Goal: Complete application form: Complete application form

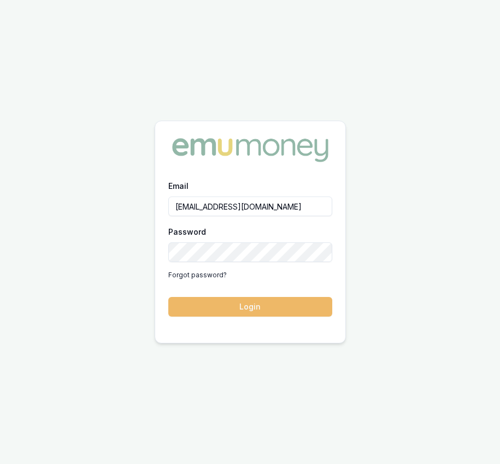
click at [222, 311] on button "Login" at bounding box center [250, 307] width 164 height 20
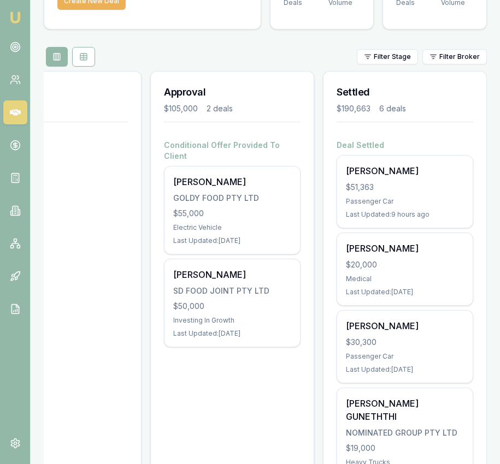
scroll to position [98, 0]
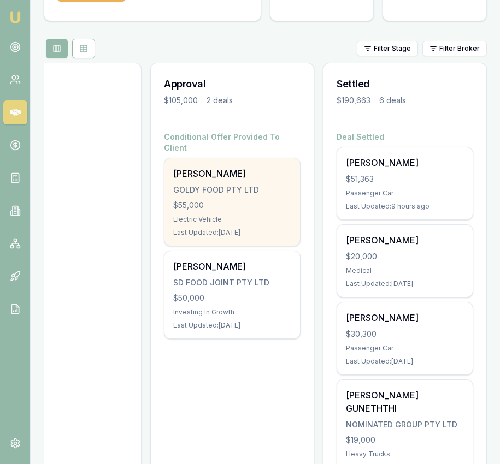
click at [255, 185] on div "GOLDY FOOD PTY LTD" at bounding box center [232, 190] width 118 height 11
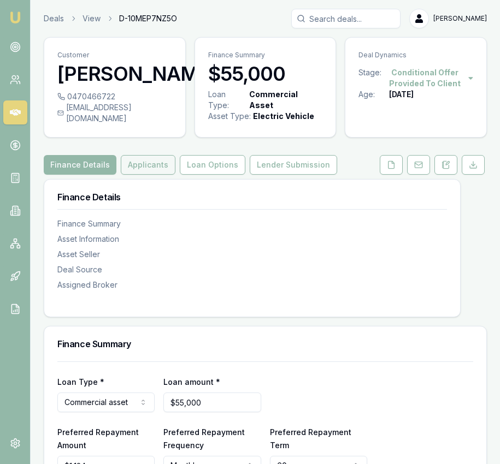
click at [149, 173] on button "Applicants" at bounding box center [148, 165] width 55 height 20
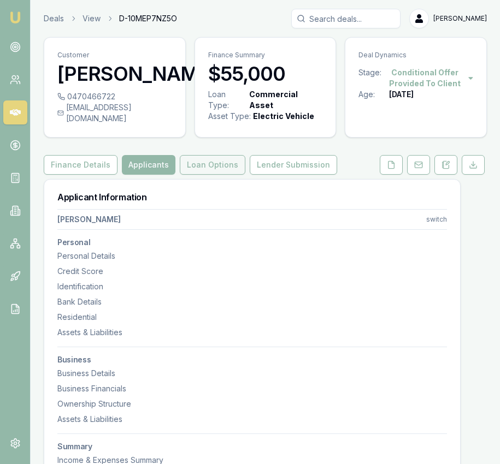
click at [200, 174] on button "Loan Options" at bounding box center [213, 165] width 66 height 20
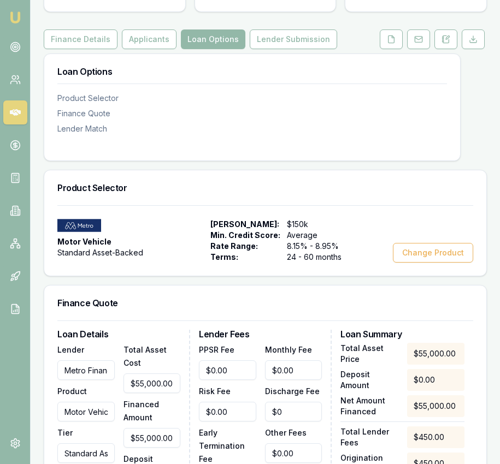
scroll to position [126, 0]
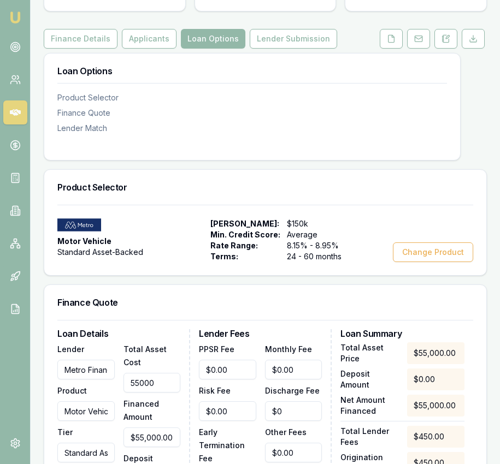
click at [131, 393] on input "55000" at bounding box center [151, 383] width 57 height 20
type input "5"
type input "$5.00"
type input "$36.21"
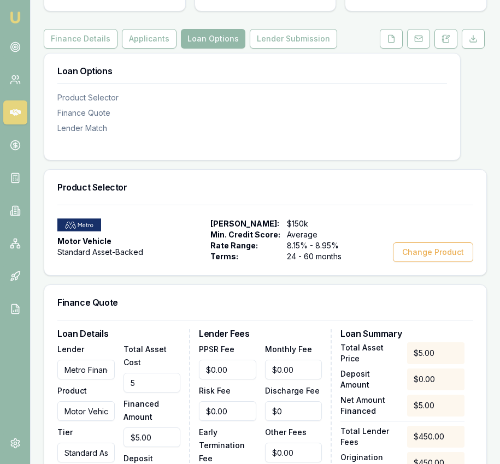
type input "54"
type input "$54.00"
type input "$38.17"
type input "549"
type input "$549.00"
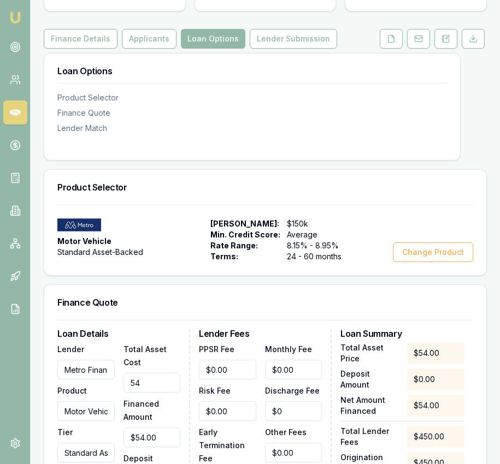
type input "$57.97"
type input "5498"
type input "$5,498.00"
type input "$255.97"
type input "54983"
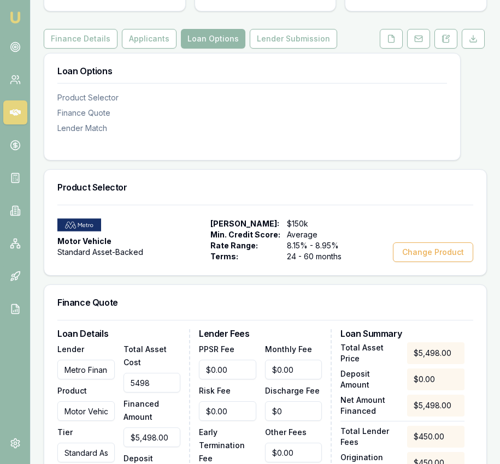
type input "$54,983.00"
type input "$2,235.77"
type input "54983.6"
type input "$54,983.60"
type input "$2,235.79"
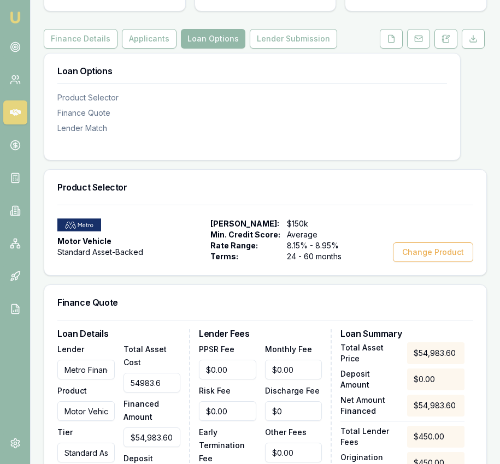
type input "54983.65"
type input "$54,983.65"
type input "$2,235.80"
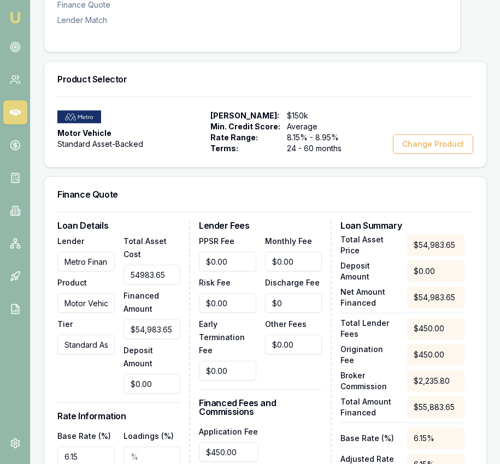
scroll to position [235, 0]
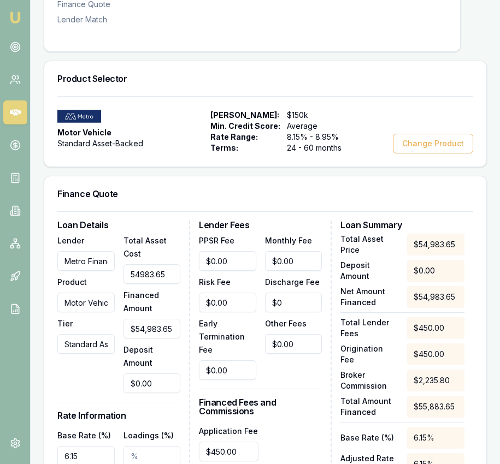
type input "$54,983.65"
type input "0"
click at [138, 393] on input "0" at bounding box center [151, 384] width 57 height 20
type input "$54,979.65"
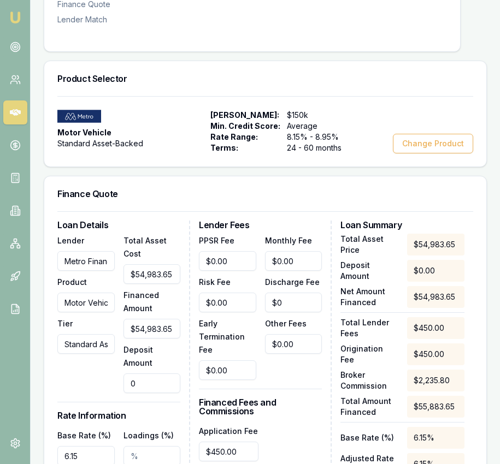
type input "4"
type input "$2,235.64"
type input "$54,943.65"
type input "40"
type input "$2,234.20"
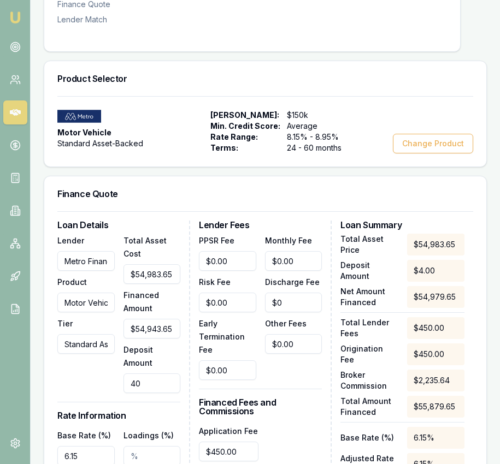
type input "$54,583.65"
type input "400"
type input "$2,219.79"
type input "$400.00"
click at [102, 393] on div "Lender Metro Finance Product Motor Vehicle Tier Standard Asset-Backed" at bounding box center [85, 313] width 57 height 159
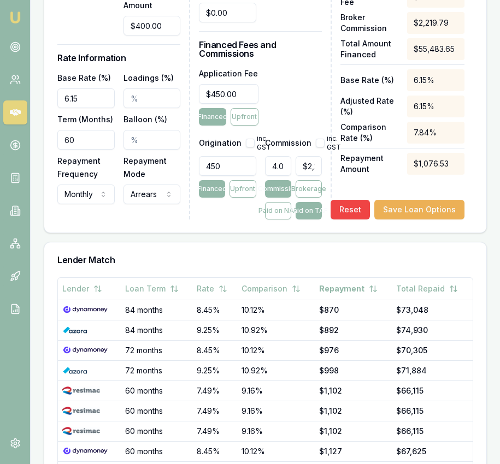
scroll to position [595, 0]
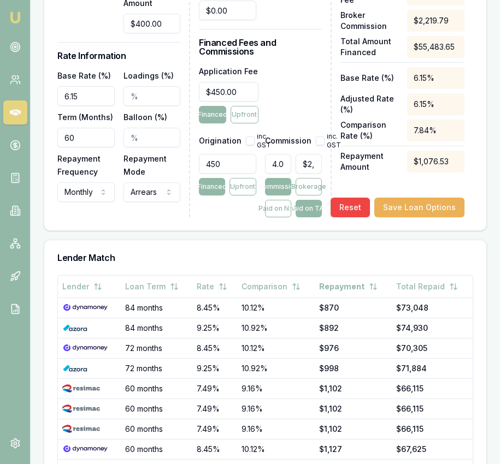
click at [81, 106] on input "6.15" at bounding box center [85, 96] width 57 height 20
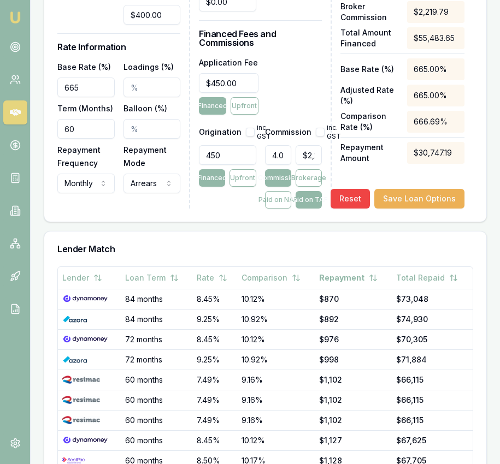
scroll to position [605, 0]
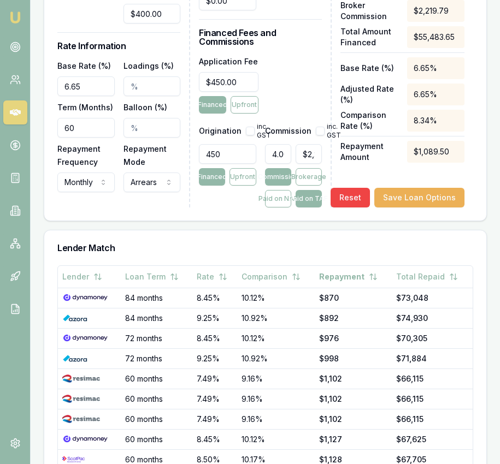
type input "6.65%"
click at [122, 160] on div "Base Rate (%) 6.65% Loadings (%) Term (Months) 60 Balloon (%) Repayment Frequen…" at bounding box center [118, 125] width 123 height 133
click at [129, 136] on input "Balloon (%)" at bounding box center [151, 128] width 57 height 20
type input "30.00%"
click at [204, 208] on div "Origination inc. GST 450 Financed Upfront" at bounding box center [227, 163] width 57 height 90
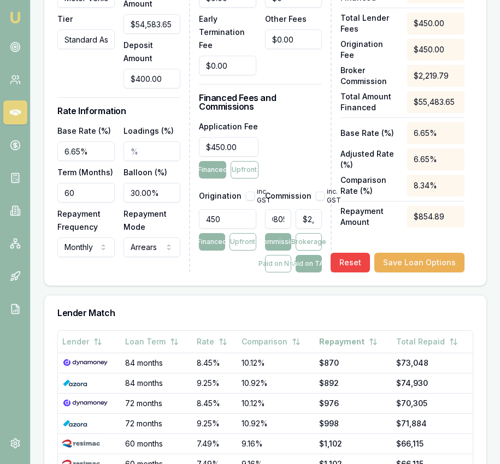
scroll to position [0, 66]
drag, startPoint x: 269, startPoint y: 228, endPoint x: 294, endPoint y: 228, distance: 25.1
click at [294, 228] on div "4.000805008944543 $2,219.79" at bounding box center [293, 217] width 57 height 24
type input "4"
type input "$2,219.35"
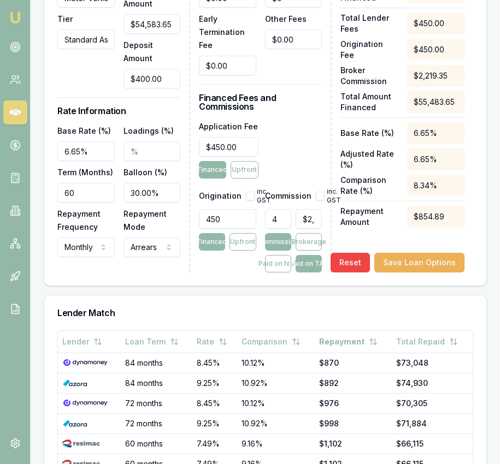
scroll to position [0, 0]
type input "4"
type input "$0.00"
type input "5"
type input "$2,774.18"
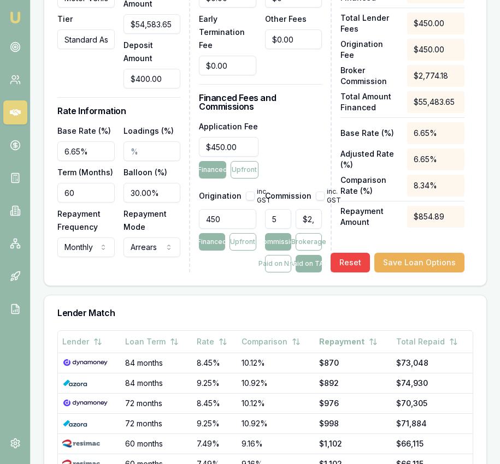
type input "5.00%"
click at [292, 174] on div "Application Fee $450.00 Financed Upfront" at bounding box center [260, 149] width 123 height 59
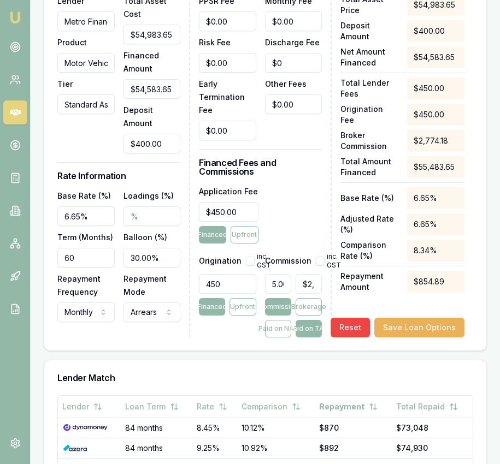
scroll to position [475, 0]
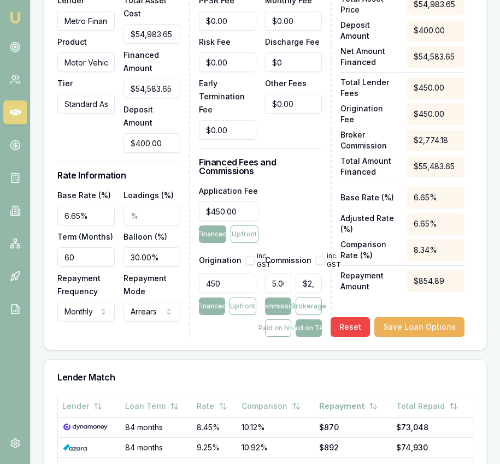
click at [317, 265] on button "button" at bounding box center [320, 260] width 9 height 9
checkbox input "true"
click at [247, 265] on button "button" at bounding box center [250, 260] width 9 height 9
checkbox input "true"
click at [319, 265] on button "button" at bounding box center [320, 260] width 9 height 9
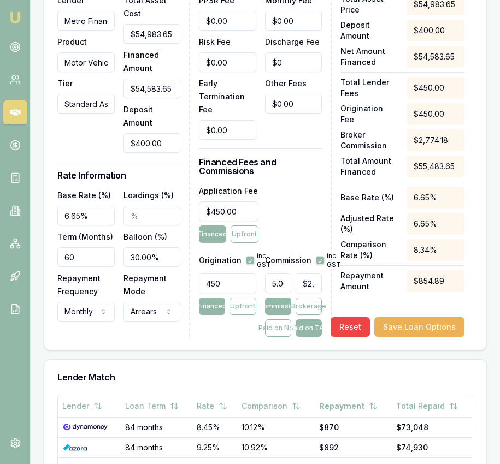
checkbox input "false"
click at [283, 337] on button "Paid on NAF" at bounding box center [278, 328] width 26 height 17
click at [309, 337] on button "Paid on TAF" at bounding box center [308, 328] width 26 height 17
type input "2774"
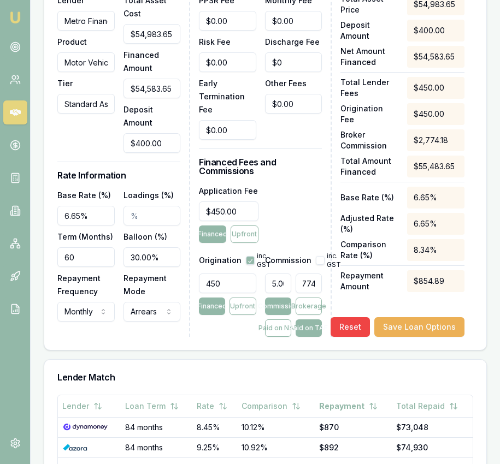
drag, startPoint x: 305, startPoint y: 296, endPoint x: 336, endPoint y: 295, distance: 31.7
click at [336, 295] on div "Loan Details Lender Metro Finance Product Motor Vehicle Tier Standard Asset-Bac…" at bounding box center [265, 158] width 416 height 357
type input "0.039651320704387684"
type input "22"
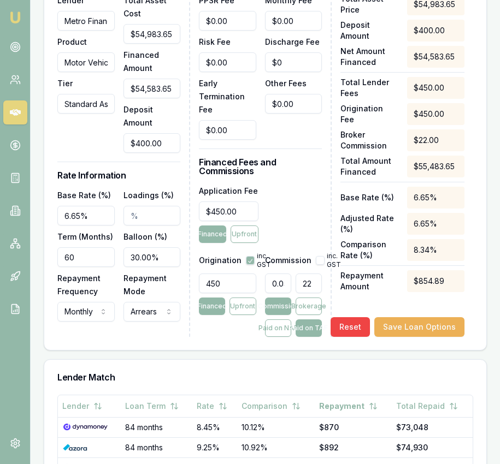
type input "0.4091295363589093"
type input "227"
type input "4.103911692904125"
type input "2277"
type input "0.4091295363589093"
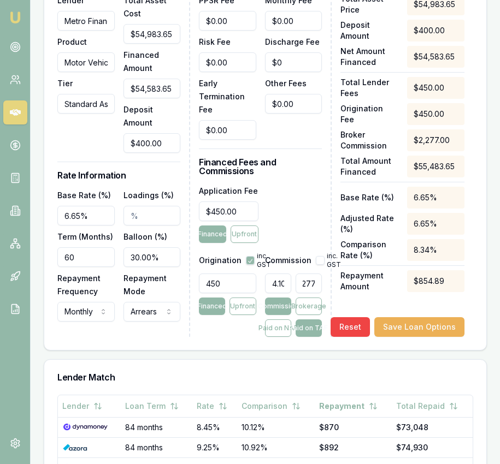
type input "227"
type input "0.039651320704387684"
type input "22"
type input "0.0036046655185806987"
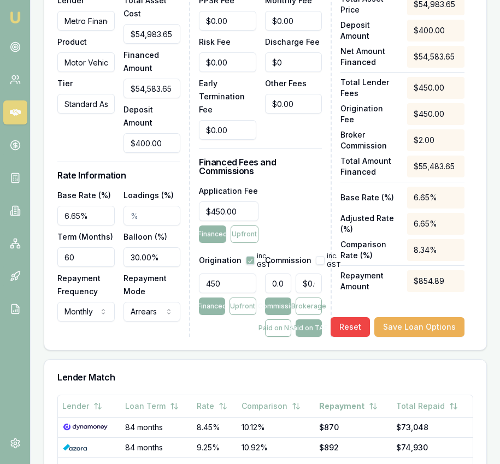
scroll to position [0, 0]
type input "$0.00"
type input "0.000003604665518580699"
type input "0.002"
type input "0.000004866298450083944"
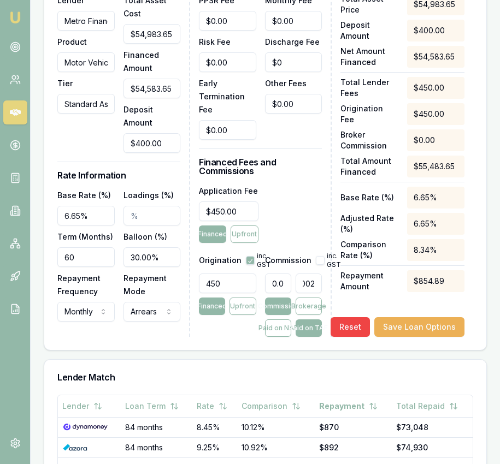
type input "0.0027"
type input "0.000004992461743234267"
type input "0.00277"
type input "0.000004996066408752849"
type input "0.002772"
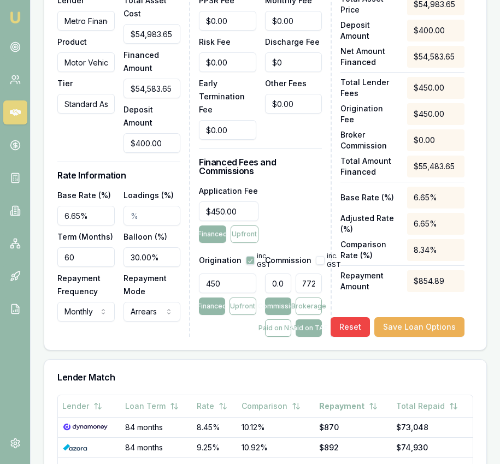
type input "0.000004992461743234267"
type input "0.00277"
type input "0.000004997868741512139"
type input "0.002773"
type input "0.000004992461743234267"
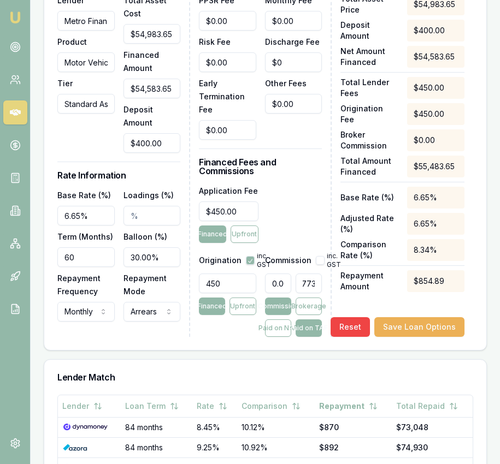
type input "0.00277"
type input "0.00000499967107427143"
click at [306, 232] on div "Application Fee $450.00 Financed Upfront" at bounding box center [260, 213] width 123 height 59
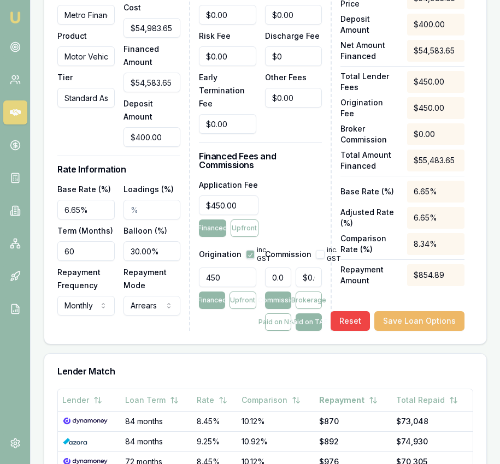
scroll to position [482, 0]
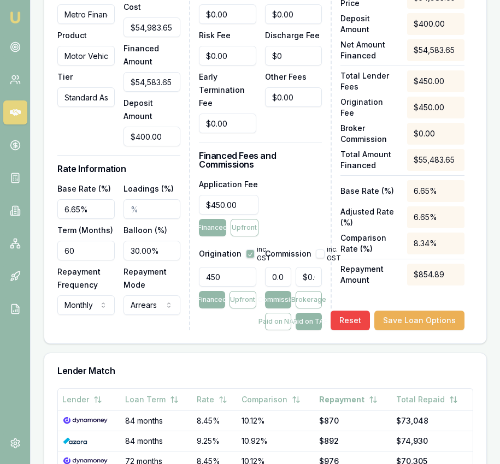
type input "0"
click at [300, 287] on input "0" at bounding box center [308, 277] width 26 height 20
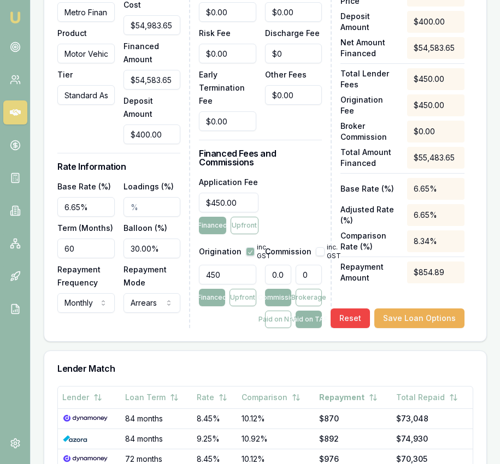
click at [300, 285] on input "0" at bounding box center [308, 275] width 26 height 20
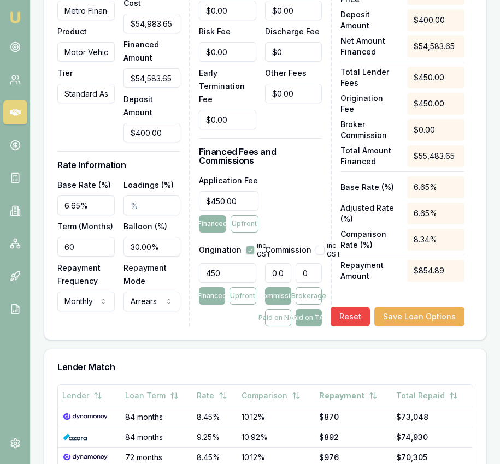
type input "0.0036046655185806987"
type input "2"
type input "0.04866298450083943"
type input "27"
type input "0.4992461743234268"
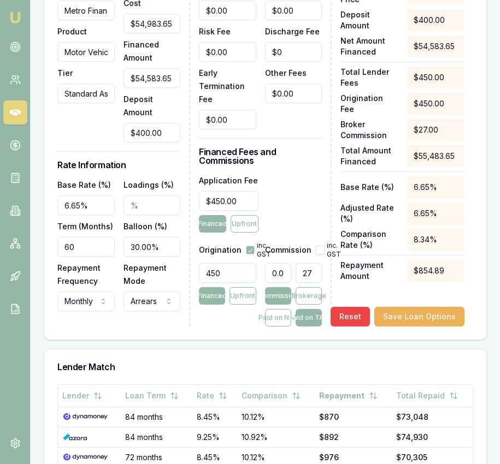
type input "277"
type input "4.999671074271429"
type input "2774."
type input "5.000932707202932"
type input "2774.7"
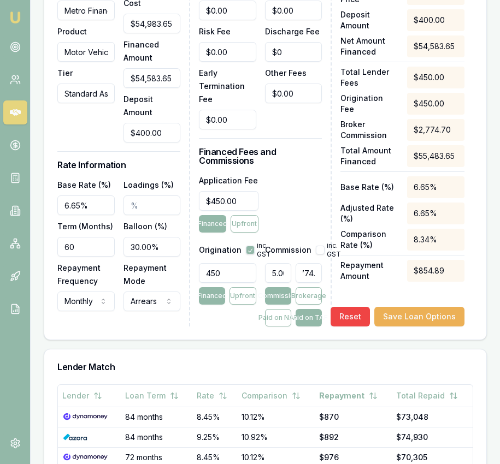
scroll to position [0, 16]
type input "5.001022823840897"
type input "$2,774.75"
click at [288, 216] on div "Application Fee $450.00 Financed Upfront" at bounding box center [260, 203] width 123 height 59
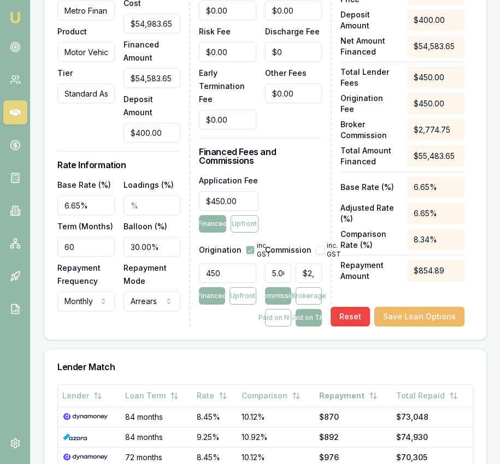
click at [404, 327] on button "Save Loan Options" at bounding box center [419, 317] width 90 height 20
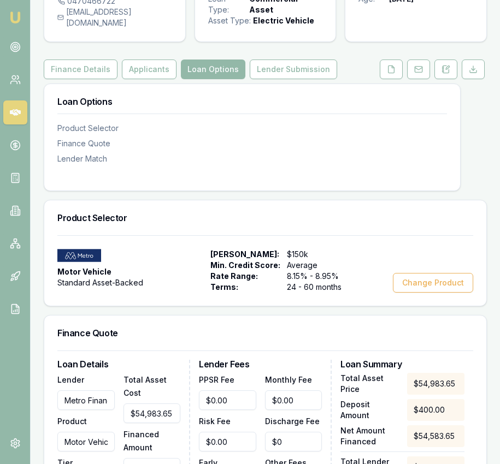
scroll to position [68, 0]
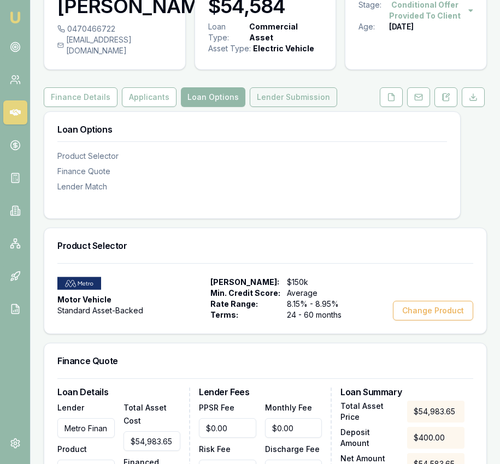
click at [288, 100] on button "Lender Submission" at bounding box center [293, 97] width 87 height 20
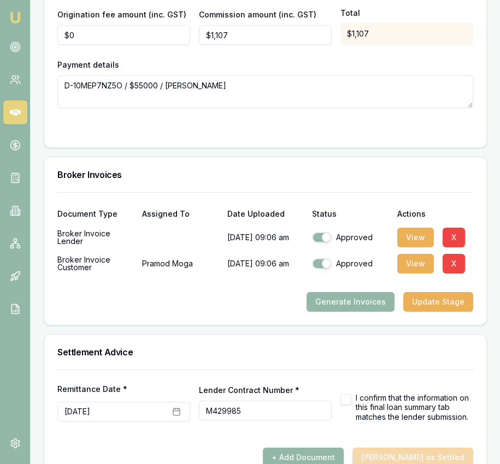
scroll to position [1284, 0]
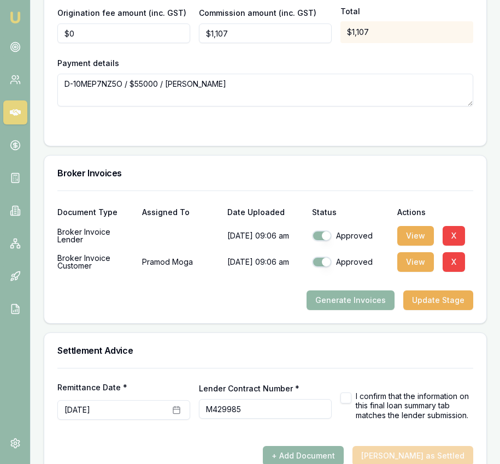
click at [350, 310] on button "Generate Invoices" at bounding box center [350, 301] width 88 height 20
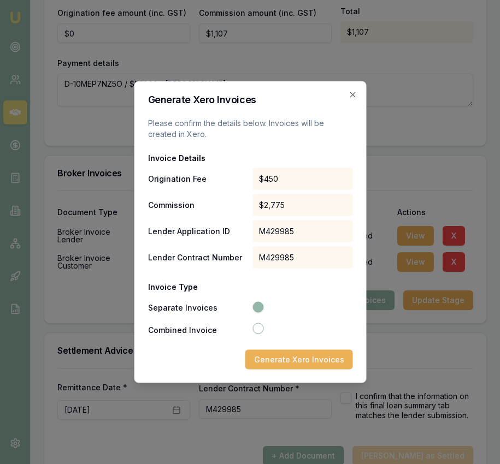
click at [286, 357] on button "Generate Xero Invoices" at bounding box center [299, 360] width 108 height 20
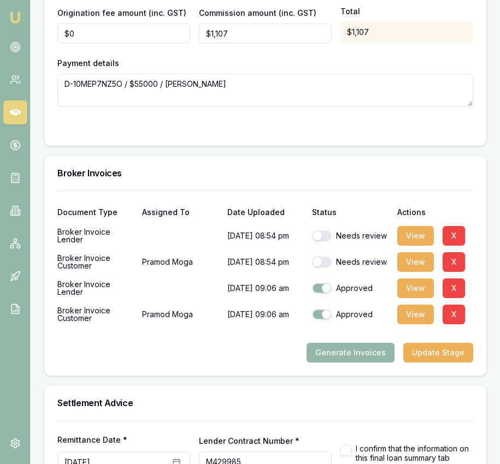
drag, startPoint x: 321, startPoint y: 245, endPoint x: 322, endPoint y: 253, distance: 8.3
click at [321, 241] on button "button" at bounding box center [322, 235] width 20 height 11
checkbox input "true"
click at [323, 268] on button "button" at bounding box center [322, 262] width 20 height 11
checkbox input "true"
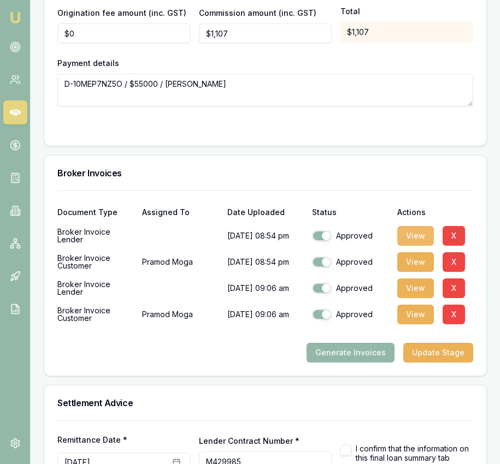
click at [401, 246] on button "View" at bounding box center [415, 236] width 37 height 20
click at [414, 270] on button "View" at bounding box center [415, 262] width 37 height 20
click at [17, 18] on img at bounding box center [15, 17] width 13 height 13
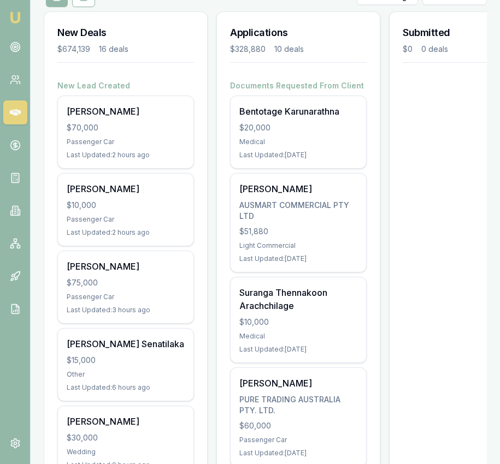
scroll to position [155, 0]
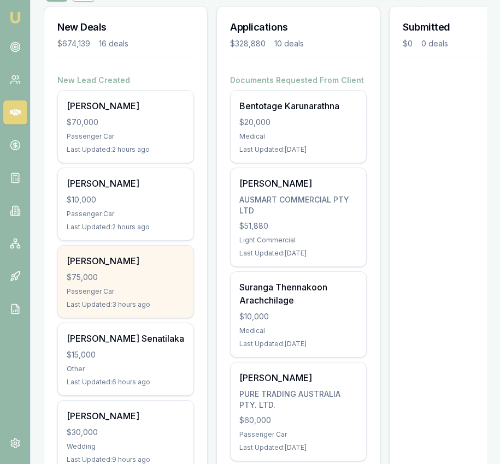
click at [165, 267] on div "[PERSON_NAME]" at bounding box center [126, 261] width 118 height 13
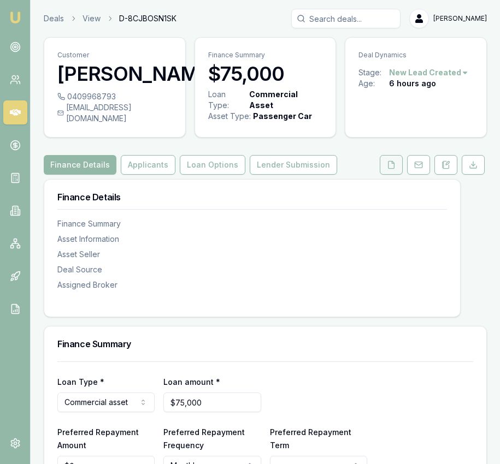
click at [397, 175] on button at bounding box center [391, 165] width 23 height 20
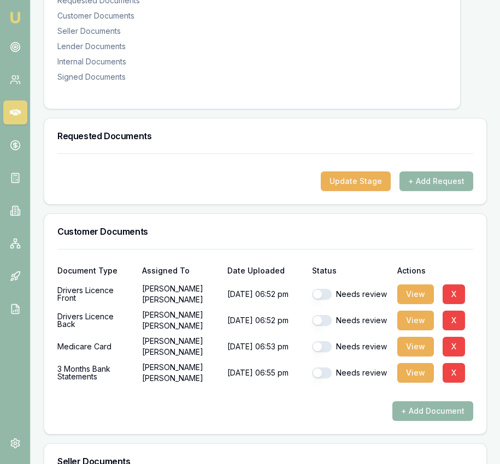
scroll to position [273, 0]
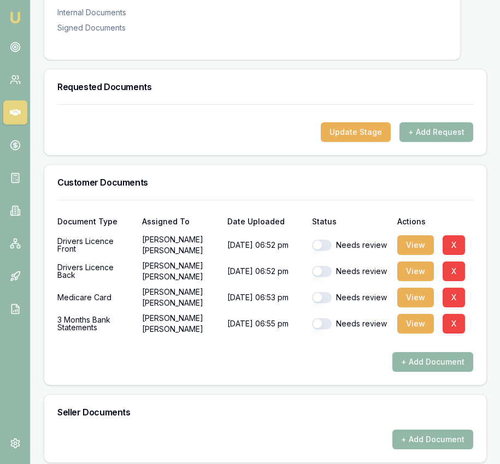
click at [318, 251] on button "button" at bounding box center [322, 245] width 20 height 11
checkbox input "true"
click at [320, 277] on button "button" at bounding box center [322, 271] width 20 height 11
checkbox input "true"
drag, startPoint x: 326, startPoint y: 309, endPoint x: 327, endPoint y: 317, distance: 8.8
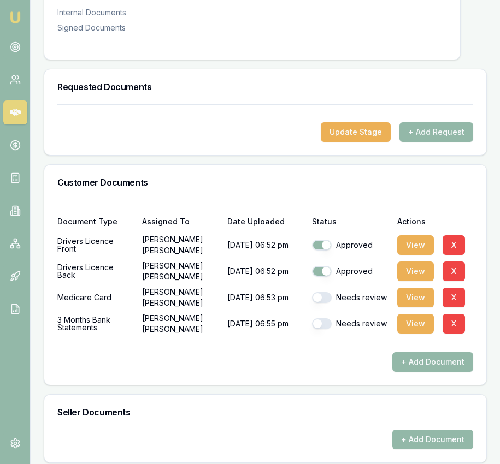
click at [326, 303] on button "button" at bounding box center [322, 297] width 20 height 11
checkbox input "true"
click at [325, 329] on button "button" at bounding box center [322, 323] width 20 height 11
checkbox input "true"
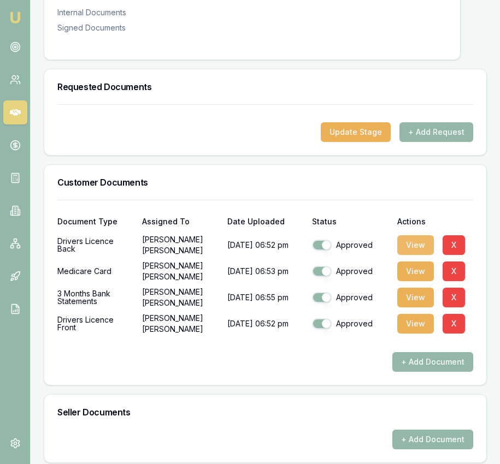
click at [409, 255] on button "View" at bounding box center [415, 245] width 37 height 20
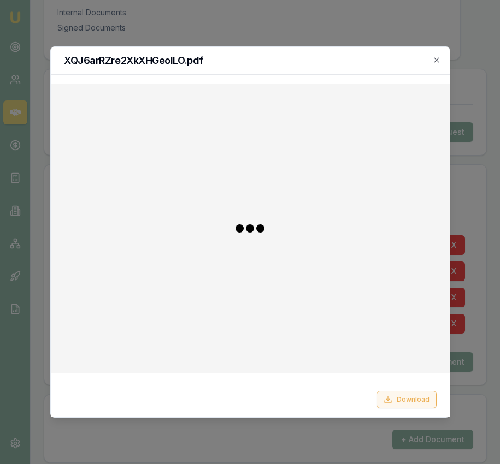
click at [400, 406] on button "Download" at bounding box center [406, 399] width 60 height 17
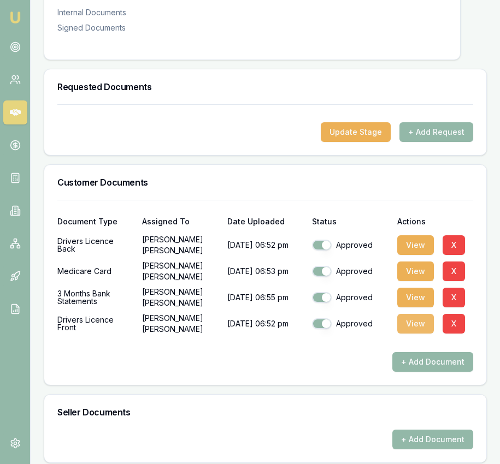
click at [416, 334] on button "View" at bounding box center [415, 324] width 37 height 20
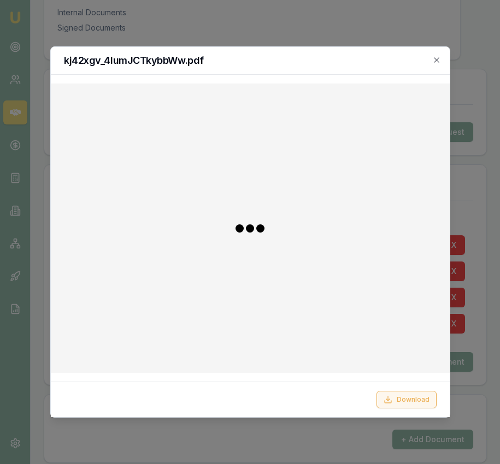
click at [415, 404] on button "Download" at bounding box center [406, 399] width 60 height 17
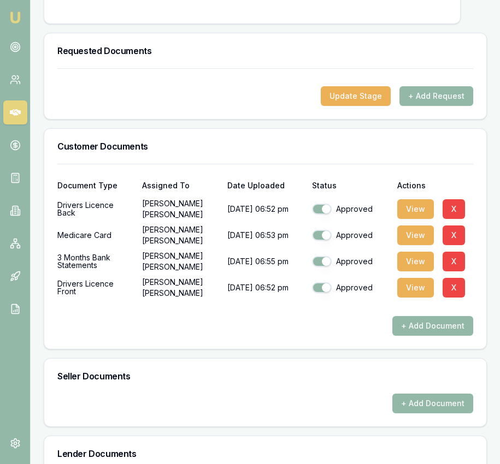
scroll to position [310, 0]
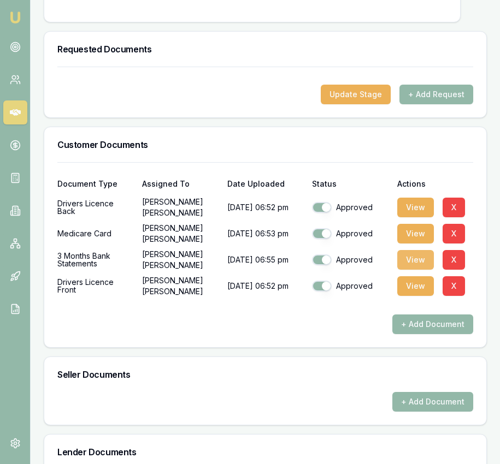
click at [403, 270] on button "View" at bounding box center [415, 260] width 37 height 20
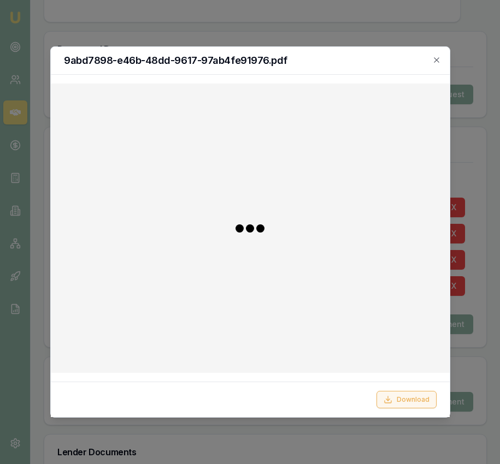
click at [406, 395] on button "Download" at bounding box center [406, 399] width 60 height 17
click at [468, 364] on div at bounding box center [250, 232] width 500 height 464
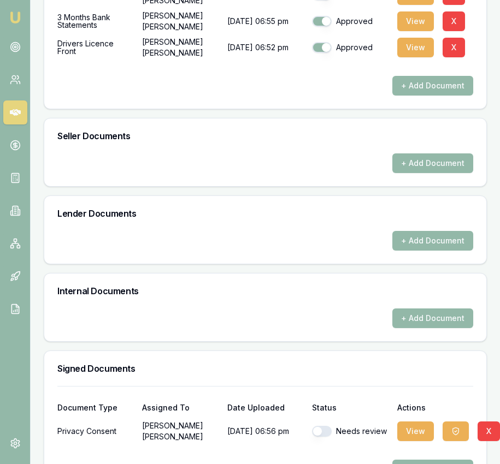
scroll to position [598, 0]
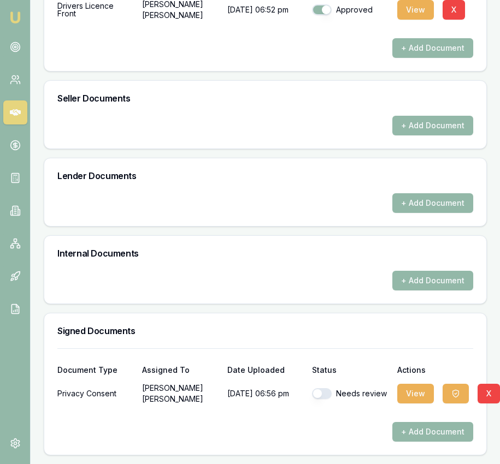
click at [320, 396] on button "button" at bounding box center [322, 393] width 20 height 11
checkbox input "true"
click at [410, 396] on button "View" at bounding box center [415, 394] width 37 height 20
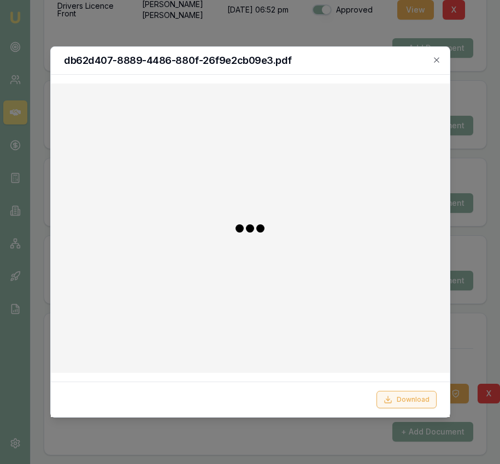
click at [403, 394] on button "Download" at bounding box center [406, 399] width 60 height 17
click at [472, 365] on div at bounding box center [250, 232] width 500 height 464
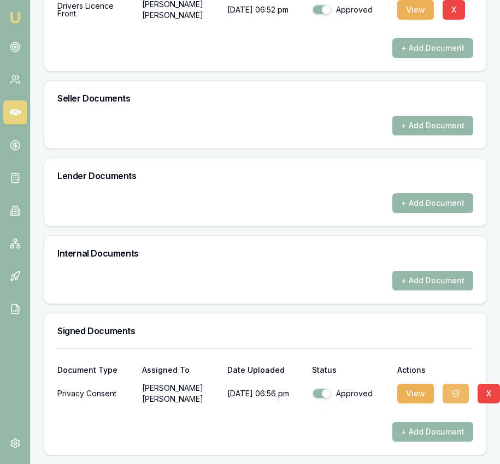
click at [450, 401] on button "button" at bounding box center [455, 394] width 26 height 20
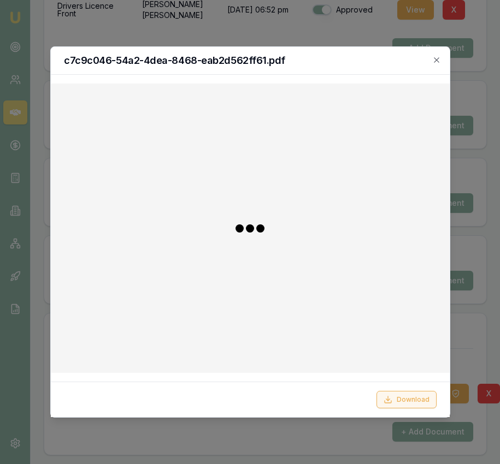
click at [423, 401] on button "Download" at bounding box center [406, 399] width 60 height 17
click at [489, 347] on div at bounding box center [250, 232] width 500 height 464
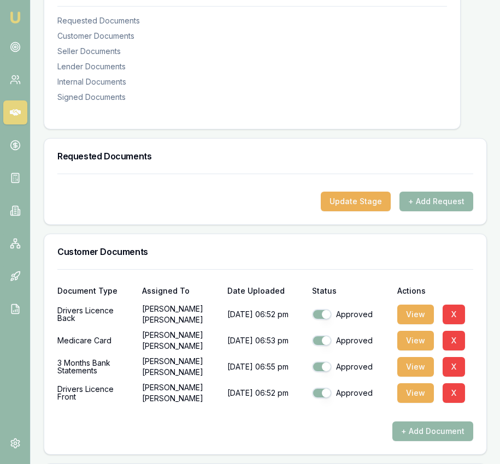
scroll to position [0, 0]
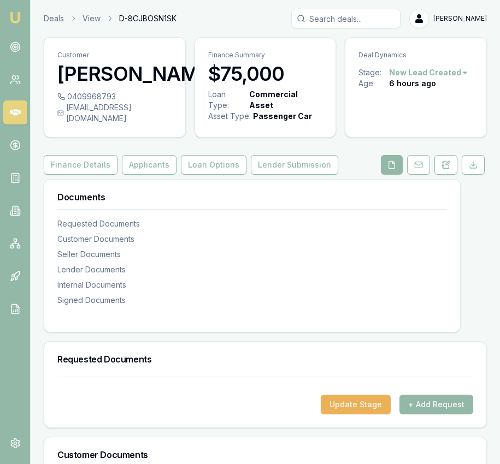
click at [132, 175] on button "Applicants" at bounding box center [149, 165] width 55 height 20
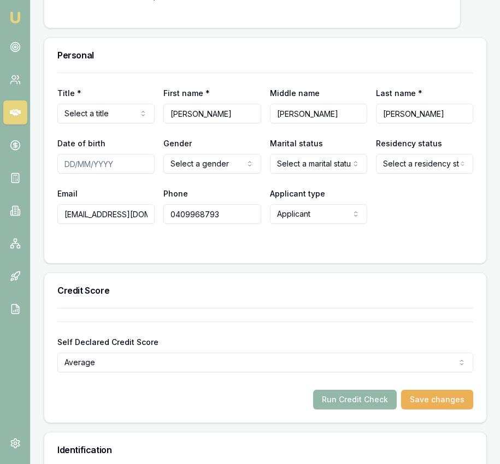
scroll to position [477, 0]
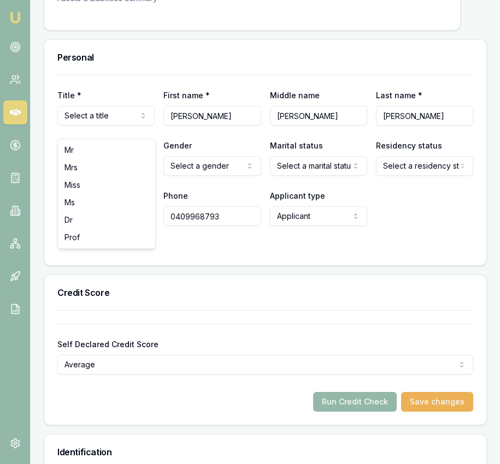
drag, startPoint x: 123, startPoint y: 151, endPoint x: 180, endPoint y: 150, distance: 56.8
click at [63, 174] on input "Date of birth" at bounding box center [105, 166] width 97 height 20
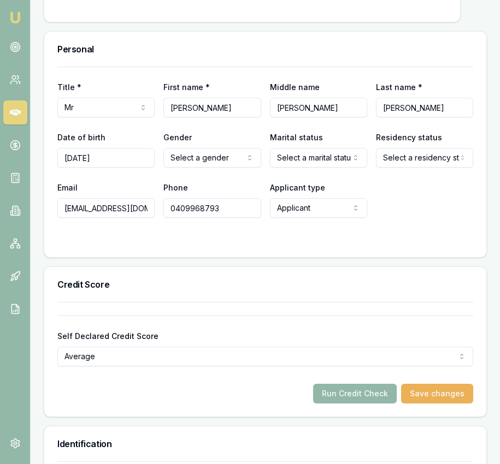
type input "09/07/1965"
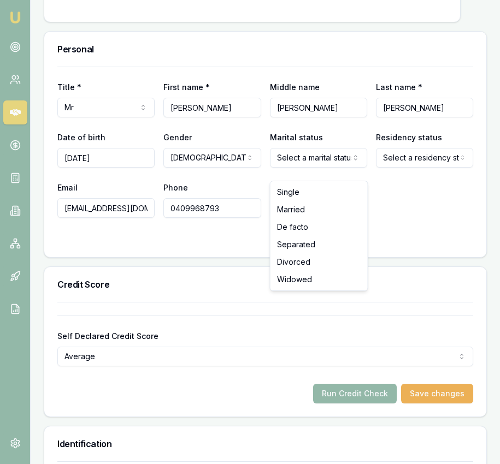
select select "MARRIED"
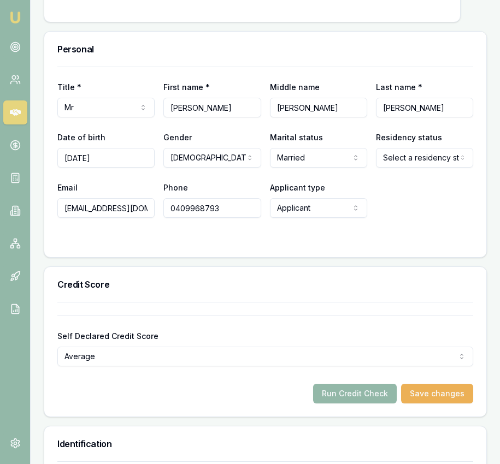
drag, startPoint x: 394, startPoint y: 193, endPoint x: 387, endPoint y: 194, distance: 7.2
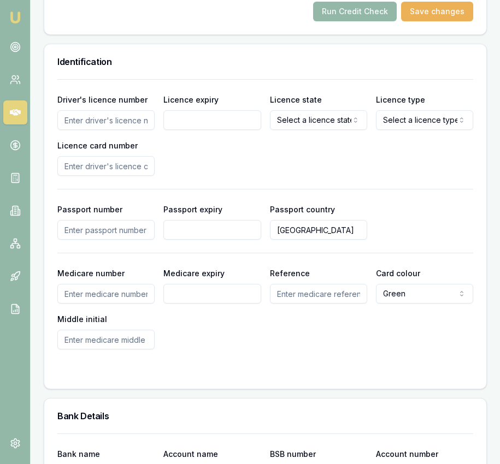
scroll to position [876, 0]
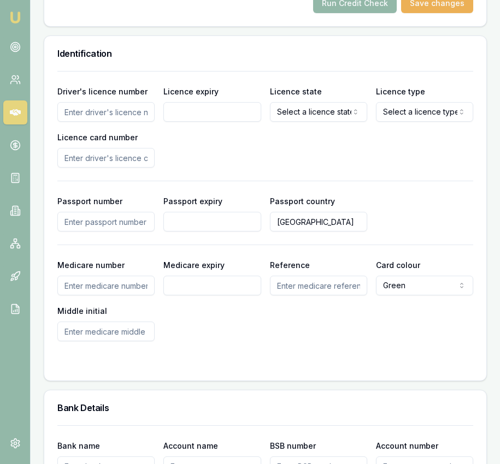
click at [122, 122] on input "Driver's licence number" at bounding box center [105, 112] width 97 height 20
type input "102105341"
click at [214, 121] on input "Licence expiry" at bounding box center [211, 112] width 97 height 20
click at [186, 122] on input "23/96/2029" at bounding box center [211, 112] width 97 height 20
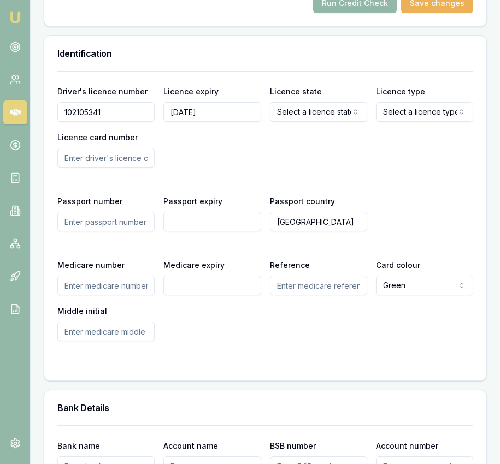
type input "23/06/2029"
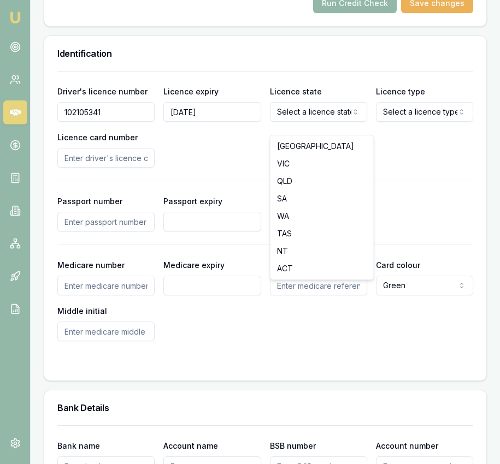
select select "QLD"
drag, startPoint x: 323, startPoint y: 180, endPoint x: 330, endPoint y: 176, distance: 8.1
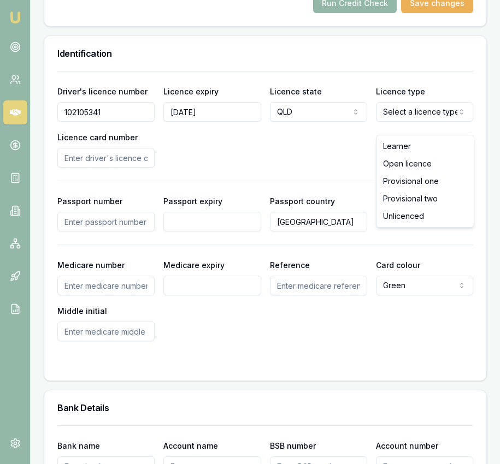
select select "OPEN_LICENCE"
click at [127, 168] on input "Licence card number" at bounding box center [105, 158] width 97 height 20
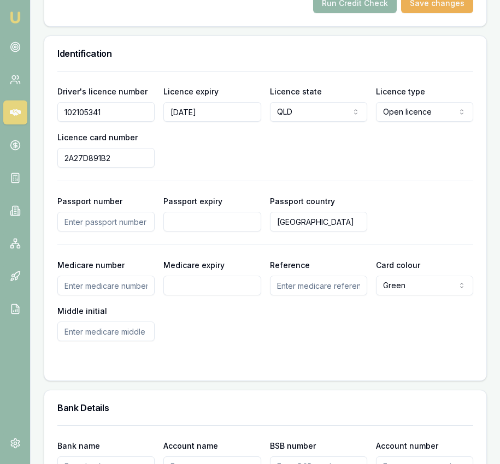
type input "2A27D891B2"
click at [308, 159] on div "Driver's licence number 102105341 Licence expiry 23/06/2029 Licence state QLD N…" at bounding box center [265, 126] width 416 height 83
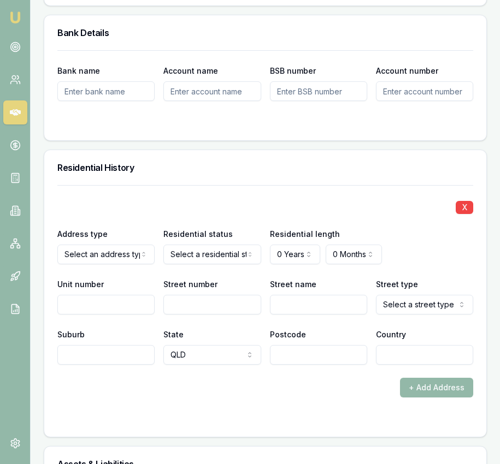
scroll to position [1286, 0]
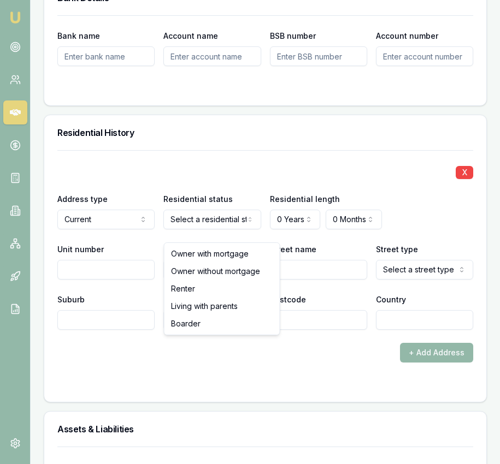
select select "RENTER"
drag, startPoint x: 209, startPoint y: 293, endPoint x: 220, endPoint y: 287, distance: 12.7
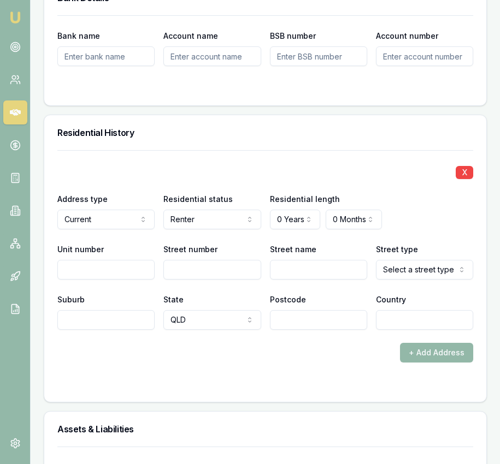
click at [297, 330] on input "Postcode" at bounding box center [318, 320] width 97 height 20
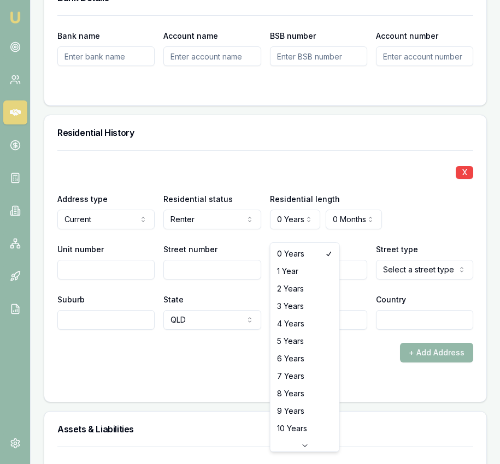
select select "4"
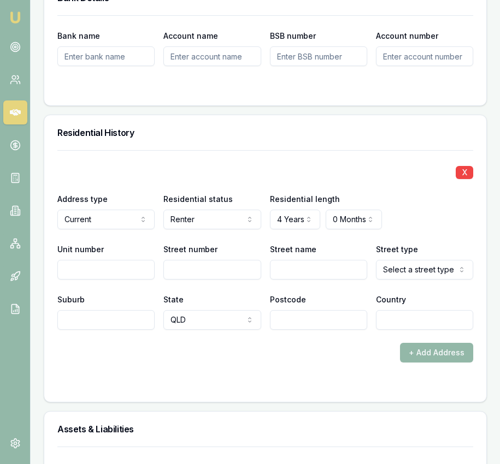
click at [209, 280] on input "Street number" at bounding box center [211, 270] width 97 height 20
type input "3"
type input "20"
type input "Lexington"
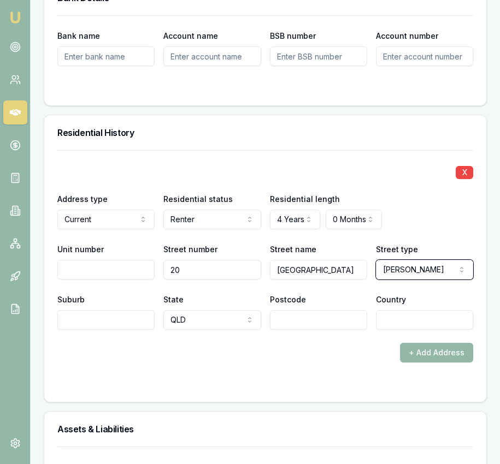
select select "Drive"
click at [138, 330] on input "Suburb" at bounding box center [105, 320] width 97 height 20
type input "Lammermoor"
type input "4703"
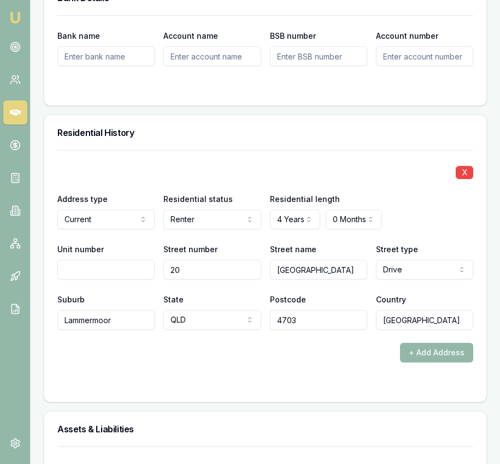
type input "[GEOGRAPHIC_DATA]"
click at [167, 375] on form "X Address type Current Current Previous Residential status Renter Owner with mo…" at bounding box center [265, 269] width 416 height 239
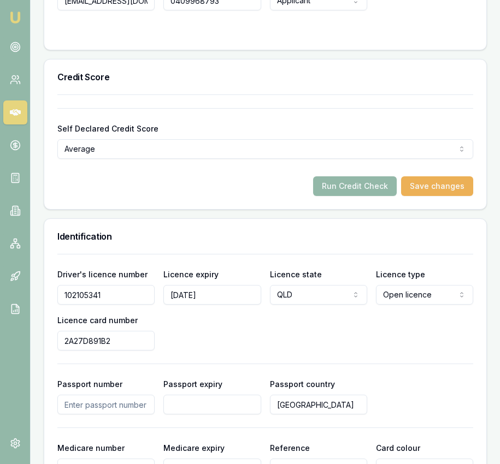
scroll to position [689, 0]
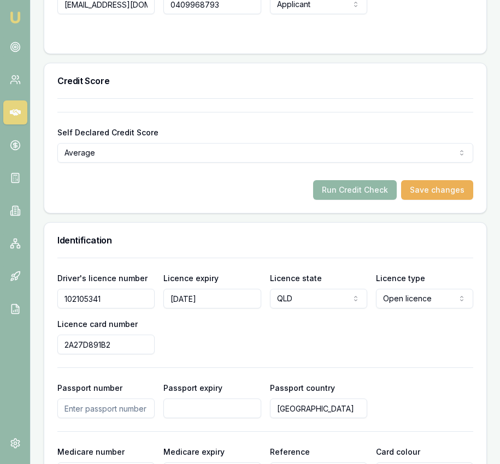
click at [346, 200] on button "Run Credit Check" at bounding box center [355, 190] width 84 height 20
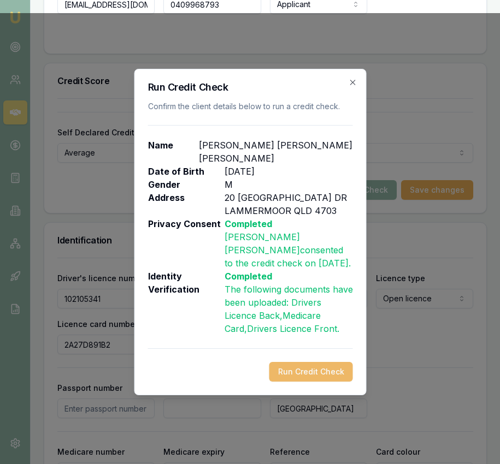
click at [306, 362] on button "Run Credit Check" at bounding box center [311, 372] width 84 height 20
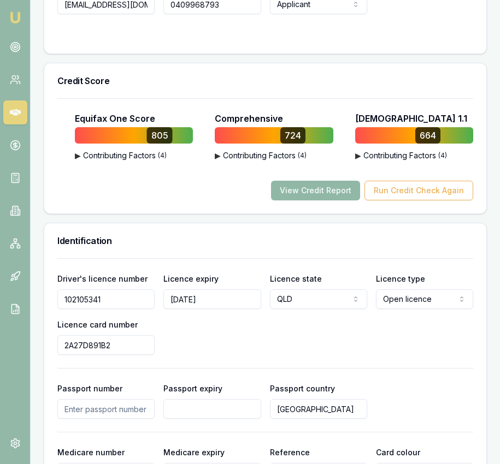
click at [311, 200] on button "View Credit Report" at bounding box center [315, 191] width 89 height 20
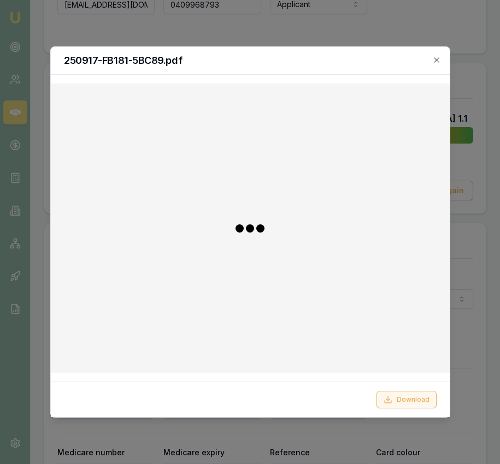
click at [419, 402] on button "Download" at bounding box center [406, 399] width 60 height 17
click at [471, 391] on div at bounding box center [250, 232] width 500 height 464
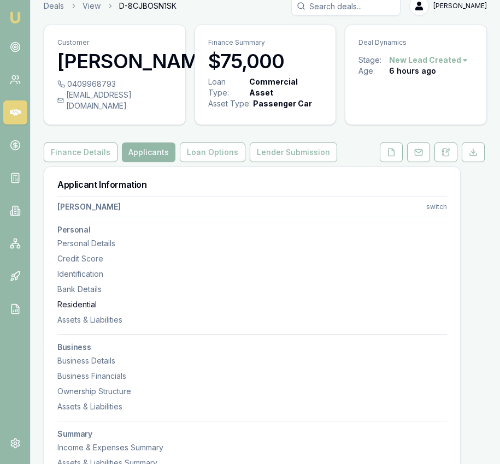
scroll to position [0, 0]
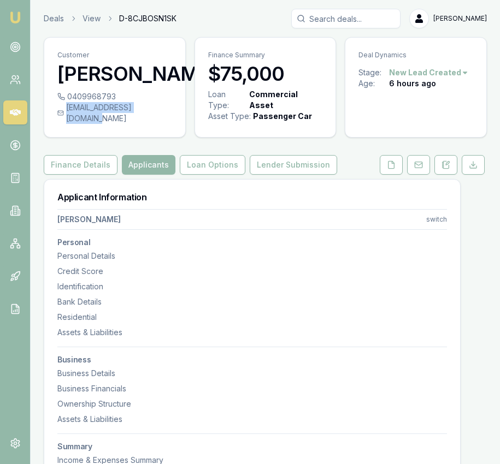
click at [156, 124] on div "spatzis.qld@outlook.com" at bounding box center [114, 113] width 115 height 22
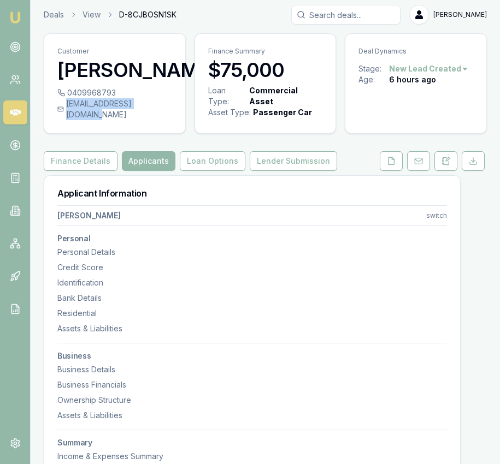
scroll to position [5, 0]
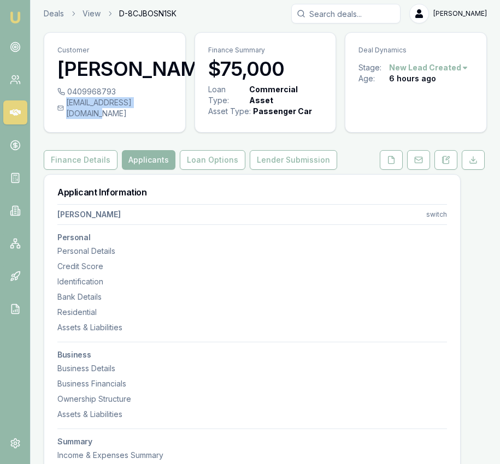
copy div "spatzis.qld@outlook.com"
drag, startPoint x: 123, startPoint y: 113, endPoint x: 113, endPoint y: 113, distance: 10.4
click at [113, 97] on div "0409968793" at bounding box center [114, 91] width 115 height 11
copy div "0409968793"
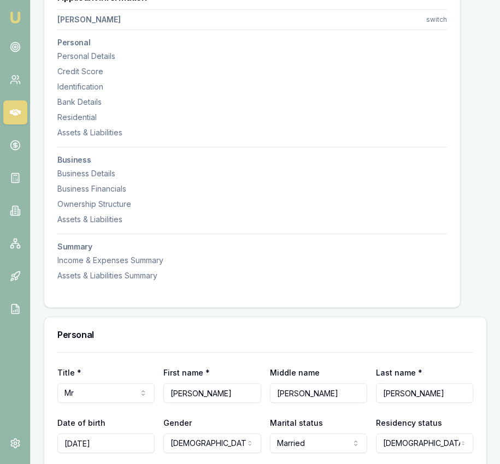
scroll to position [0, 0]
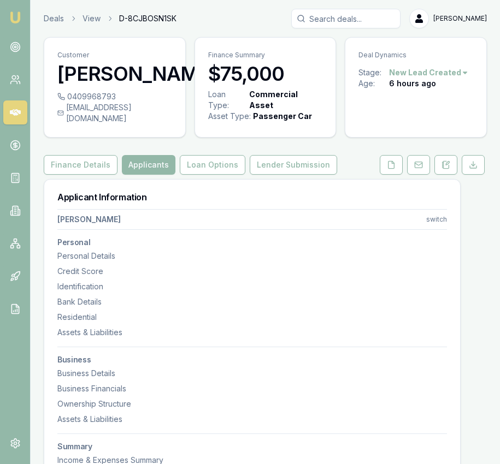
click at [152, 124] on div "spatzis.qld@outlook.com" at bounding box center [114, 113] width 115 height 22
copy div "spatzis.qld@outlook.com"
drag, startPoint x: 119, startPoint y: 118, endPoint x: 113, endPoint y: 119, distance: 6.1
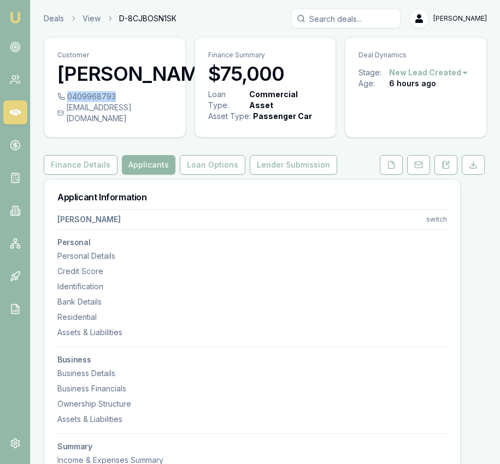
click at [113, 102] on div "0409968793" at bounding box center [114, 96] width 115 height 11
copy div "0409968793"
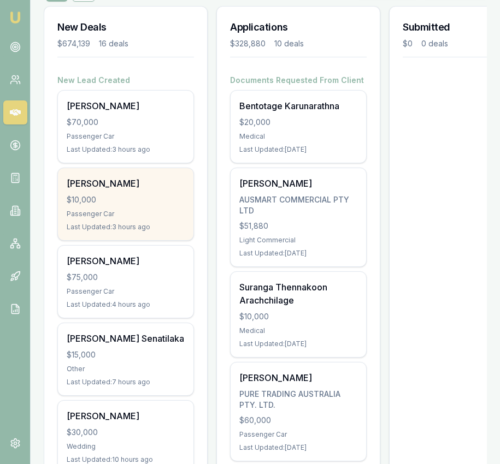
click at [158, 200] on div "$10,000" at bounding box center [126, 199] width 118 height 11
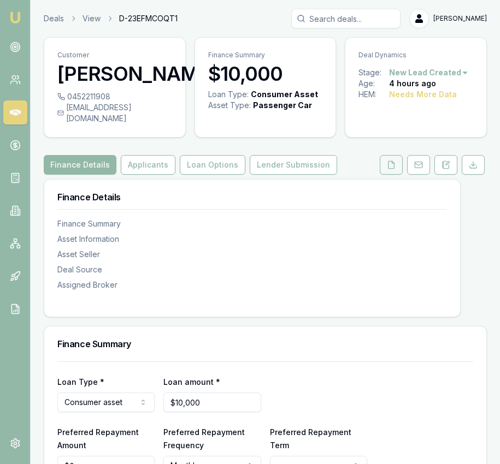
click at [385, 161] on button at bounding box center [391, 165] width 23 height 20
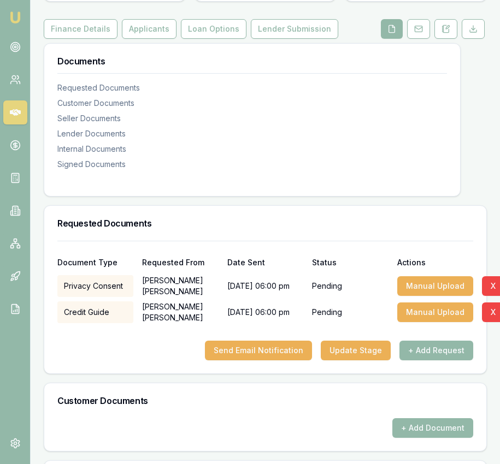
scroll to position [132, 0]
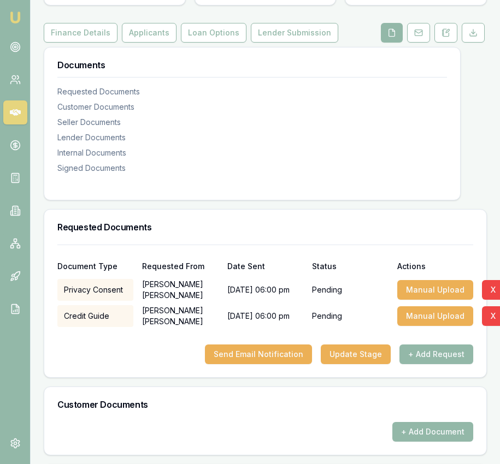
drag, startPoint x: 16, startPoint y: 16, endPoint x: 29, endPoint y: 10, distance: 14.7
click at [16, 16] on img at bounding box center [15, 17] width 13 height 13
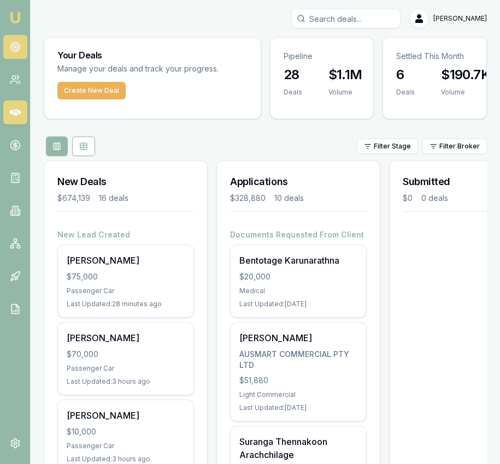
click at [7, 40] on link at bounding box center [15, 47] width 24 height 24
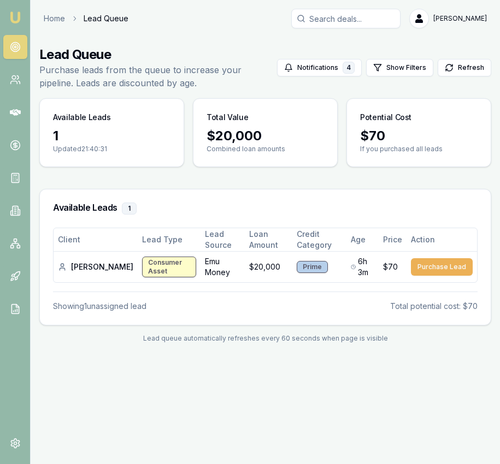
click at [18, 16] on img at bounding box center [15, 17] width 13 height 13
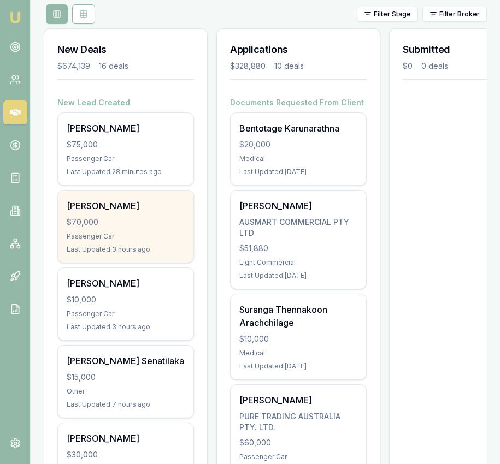
click at [138, 251] on div "Last Updated: 3 hours ago" at bounding box center [126, 249] width 118 height 9
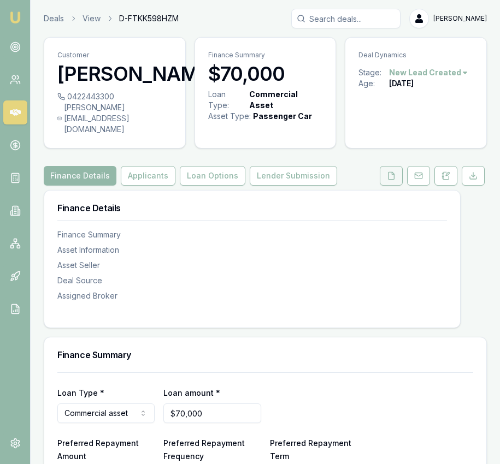
click at [393, 172] on icon at bounding box center [391, 175] width 9 height 9
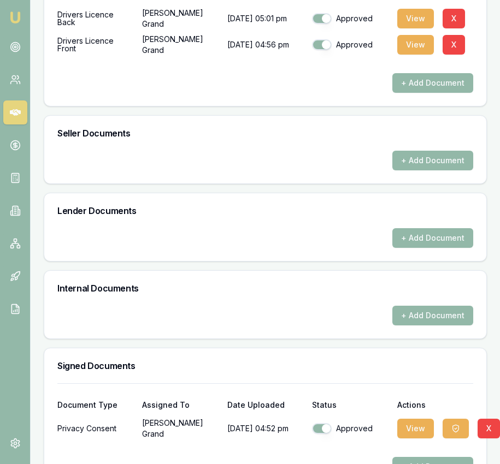
scroll to position [601, 0]
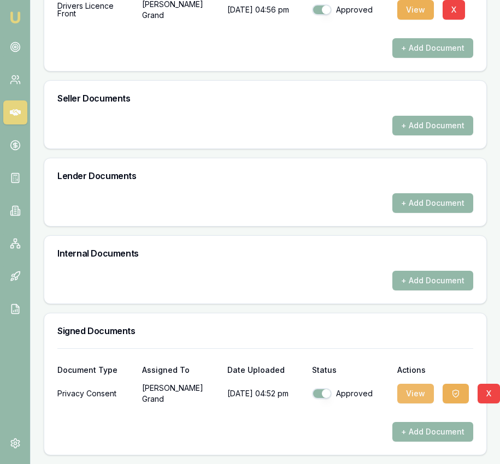
click at [419, 394] on button "View" at bounding box center [415, 394] width 37 height 20
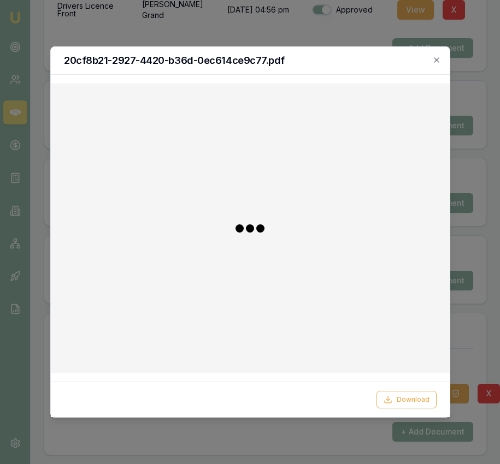
drag, startPoint x: 428, startPoint y: 398, endPoint x: 437, endPoint y: 397, distance: 9.3
click at [428, 398] on button "Download" at bounding box center [406, 399] width 60 height 17
click at [458, 397] on div at bounding box center [250, 232] width 500 height 464
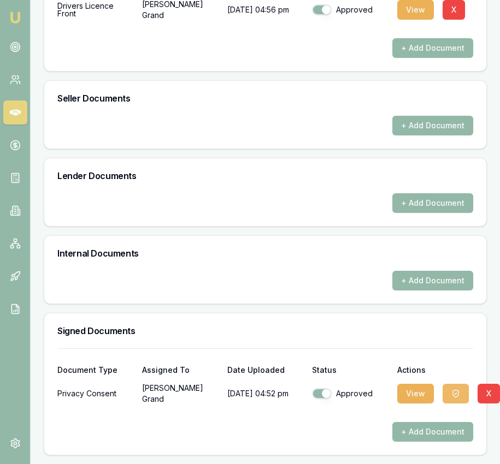
click at [458, 397] on icon "button" at bounding box center [455, 393] width 9 height 9
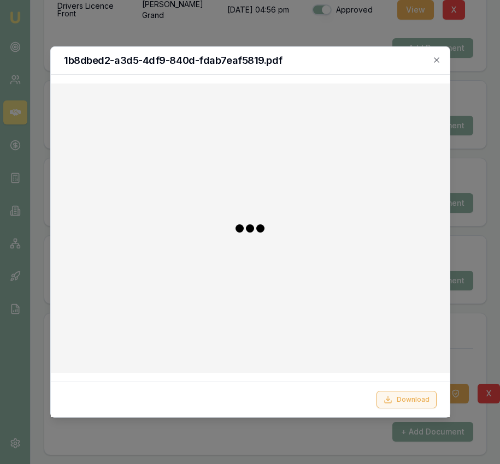
click at [397, 404] on button "Download" at bounding box center [406, 399] width 60 height 17
click at [479, 351] on div at bounding box center [250, 232] width 500 height 464
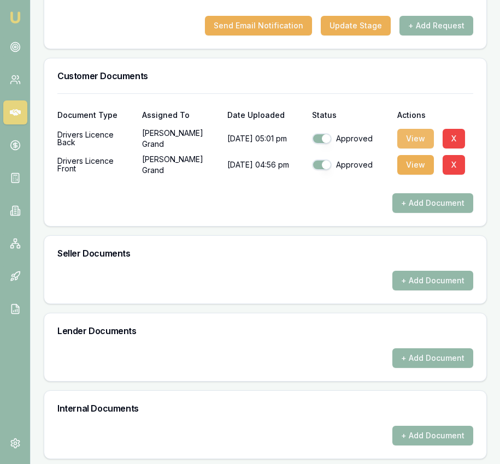
scroll to position [445, 0]
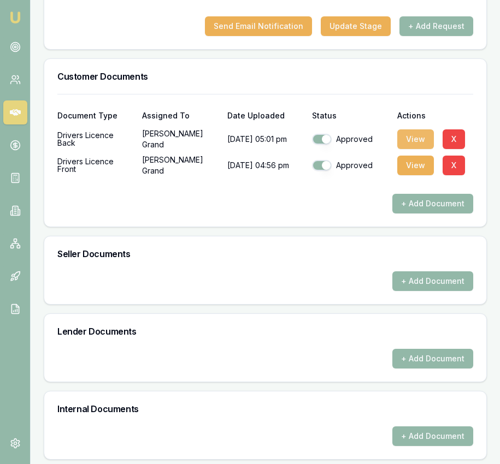
click at [414, 139] on button "View" at bounding box center [415, 139] width 37 height 20
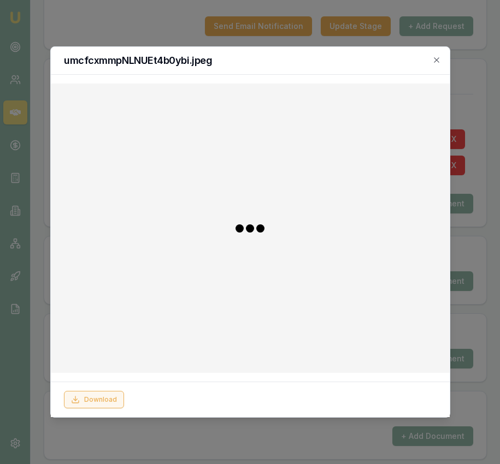
click at [116, 395] on button "Download" at bounding box center [94, 399] width 60 height 17
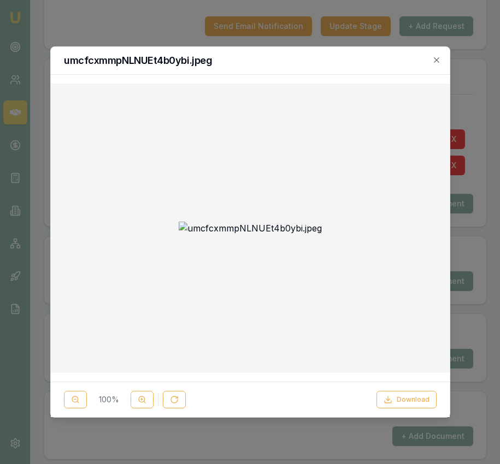
click at [478, 250] on div at bounding box center [250, 232] width 500 height 464
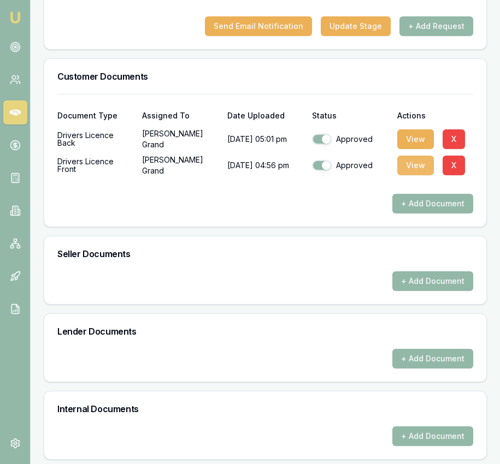
click at [421, 162] on button "View" at bounding box center [415, 166] width 37 height 20
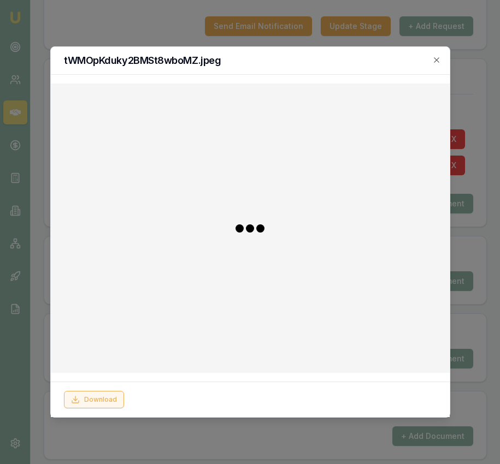
click at [100, 394] on button "Download" at bounding box center [94, 399] width 60 height 17
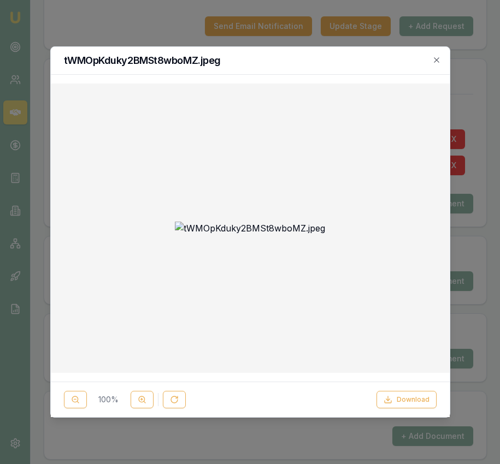
click at [483, 327] on div at bounding box center [250, 232] width 500 height 464
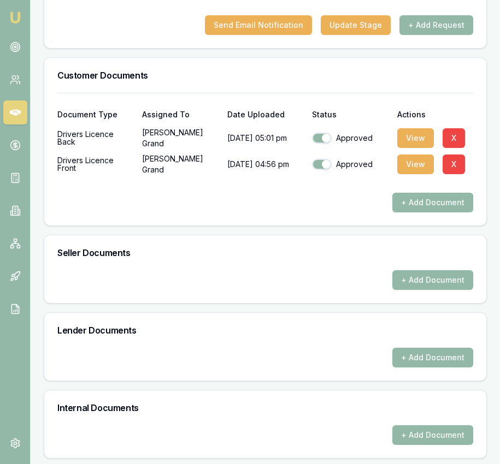
scroll to position [0, 0]
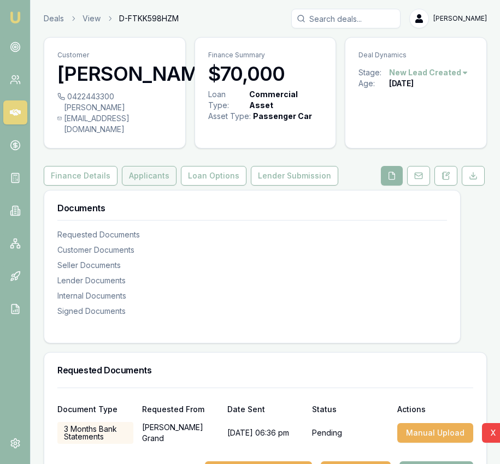
click at [141, 180] on button "Applicants" at bounding box center [149, 176] width 55 height 20
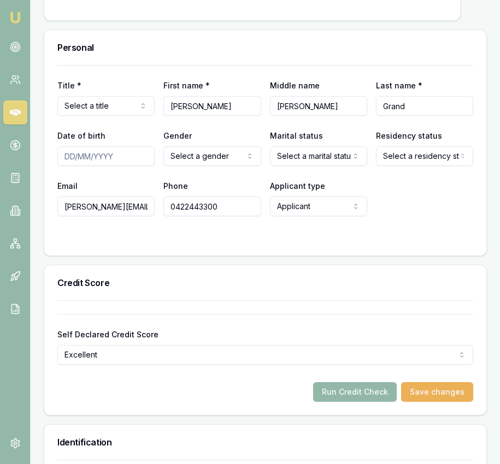
scroll to position [518, 0]
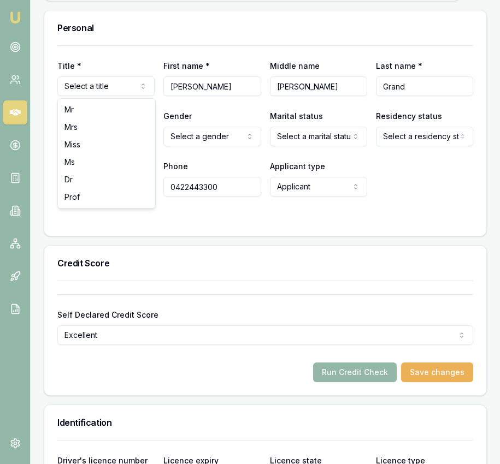
drag, startPoint x: 117, startPoint y: 110, endPoint x: 165, endPoint y: 106, distance: 47.7
click at [67, 139] on input "Date of birth" at bounding box center [105, 137] width 97 height 20
type input "1"
type input "[DATE]"
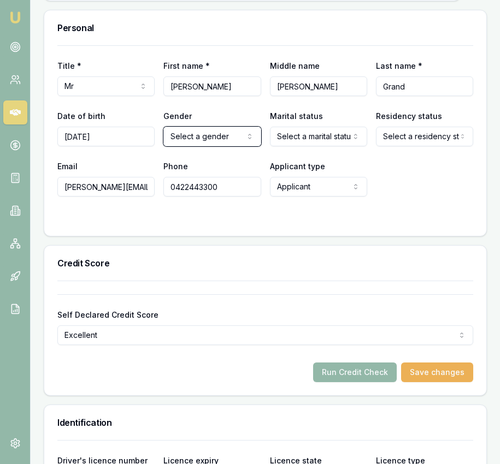
select select "NOT_DISCLOSED"
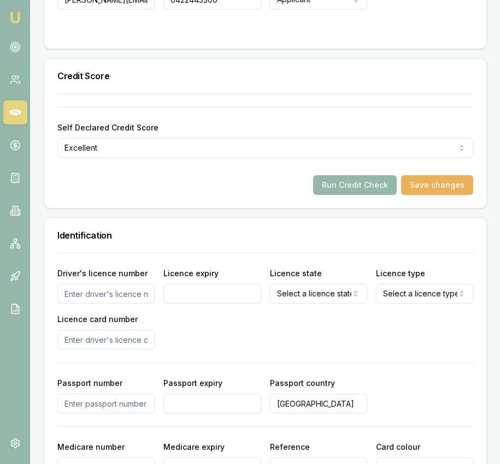
scroll to position [715, 0]
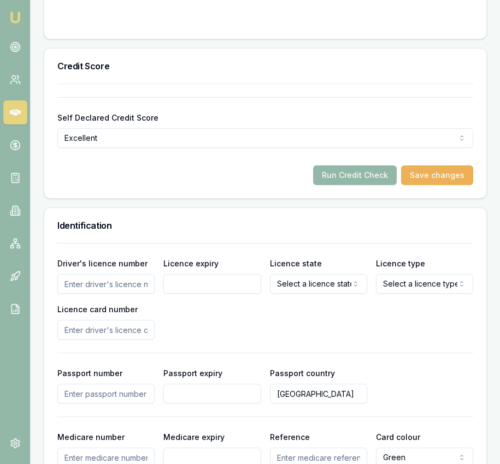
click at [123, 282] on input "Driver's licence number" at bounding box center [105, 284] width 97 height 20
type input "15386195"
click at [205, 288] on input "Licence expiry" at bounding box center [211, 284] width 97 height 20
type input "[DATE]"
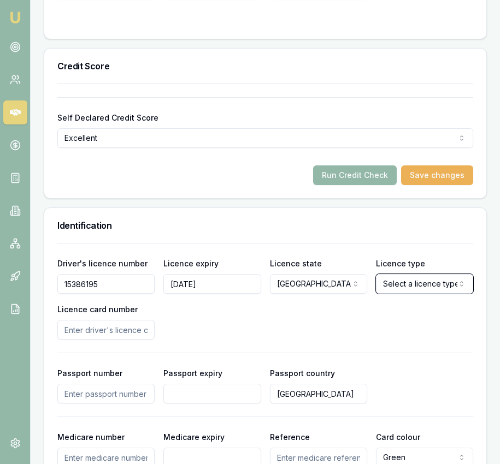
select select "OPEN_LICENCE"
type input "2050358308"
click at [303, 313] on div "Driver's licence number [DRIVERS_LICENSE_NUMBER] Licence expiry [DATE] Licence …" at bounding box center [265, 298] width 416 height 83
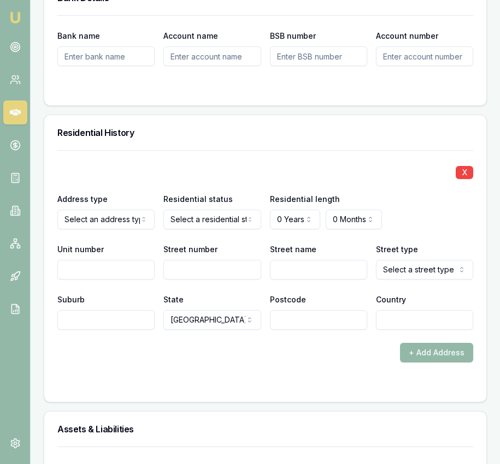
scroll to position [1302, 0]
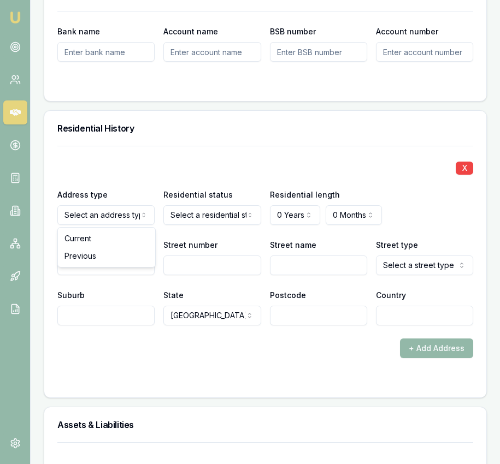
drag, startPoint x: 116, startPoint y: 240, endPoint x: 128, endPoint y: 240, distance: 11.5
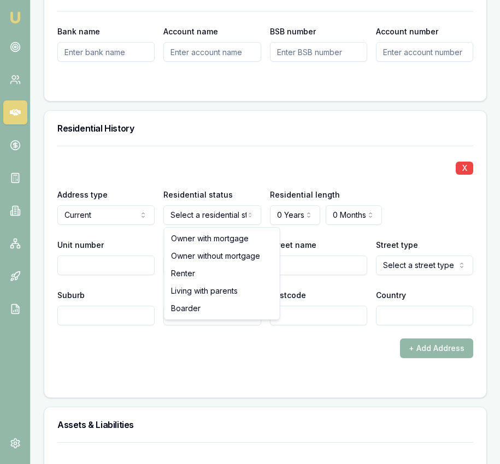
select select "OWNER_WITHOUT_MORTGAGE"
drag, startPoint x: 212, startPoint y: 251, endPoint x: 219, endPoint y: 249, distance: 7.1
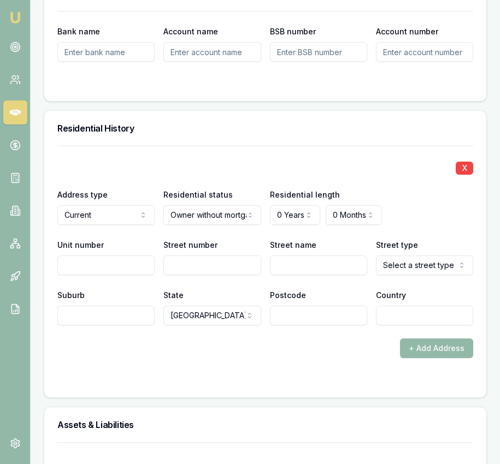
drag, startPoint x: 299, startPoint y: 332, endPoint x: 298, endPoint y: 319, distance: 13.1
click at [299, 332] on div "X Address type Current Current Previous Residential status Owner without mortga…" at bounding box center [265, 252] width 416 height 212
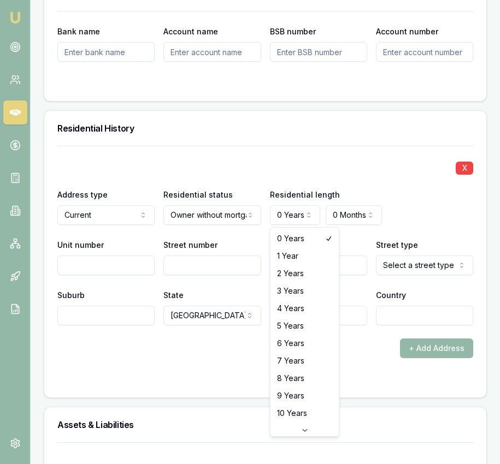
select select "5"
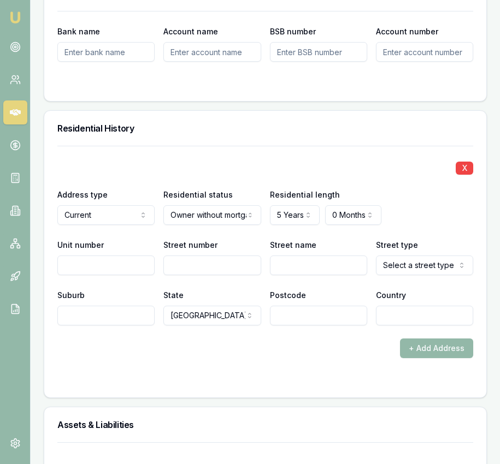
click at [212, 268] on input "Street number" at bounding box center [211, 266] width 97 height 20
click at [199, 268] on input "Street number" at bounding box center [211, 266] width 97 height 20
type input "37A"
type input "Drumalbyn"
select select "Road"
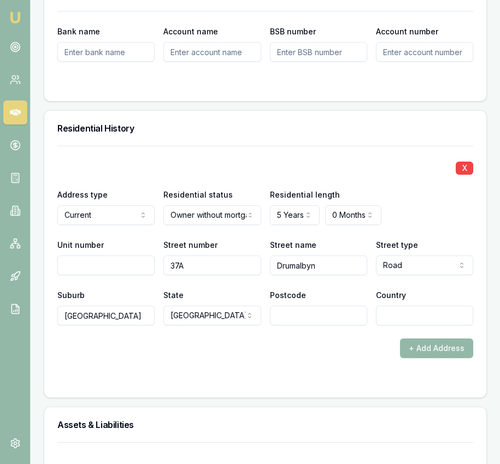
type input "[GEOGRAPHIC_DATA]"
type input "2023"
type input "[GEOGRAPHIC_DATA]"
click at [199, 164] on div "X" at bounding box center [265, 166] width 416 height 15
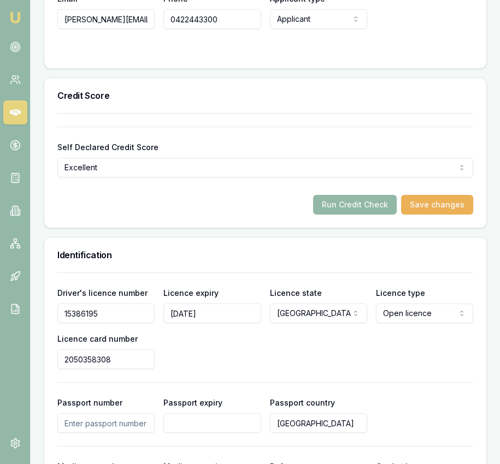
scroll to position [672, 0]
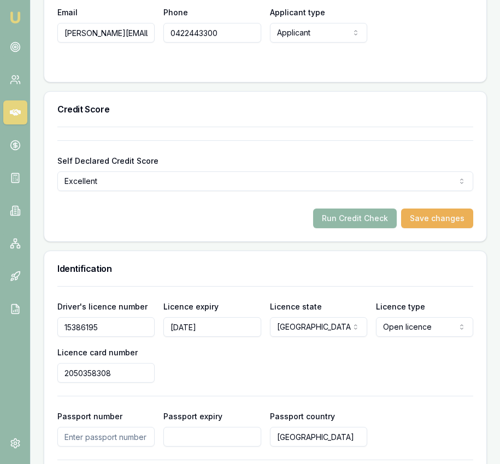
click at [369, 217] on button "Run Credit Check" at bounding box center [355, 219] width 84 height 20
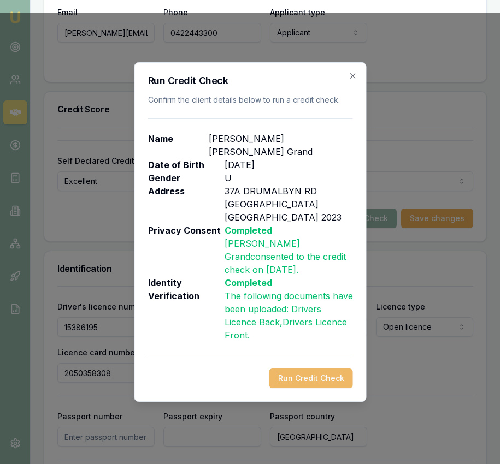
click at [315, 369] on button "Run Credit Check" at bounding box center [311, 379] width 84 height 20
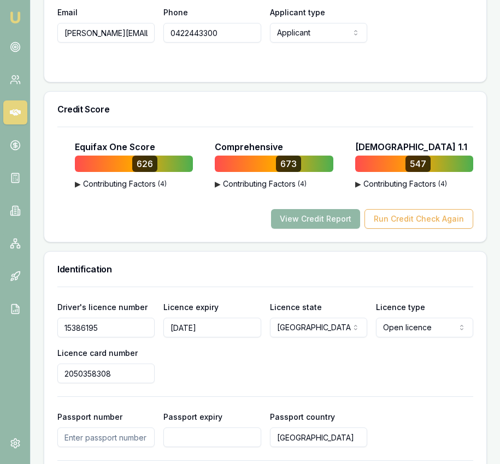
click at [329, 228] on button "View Credit Report" at bounding box center [315, 219] width 89 height 20
click at [328, 219] on button "View Credit Report" at bounding box center [315, 219] width 89 height 20
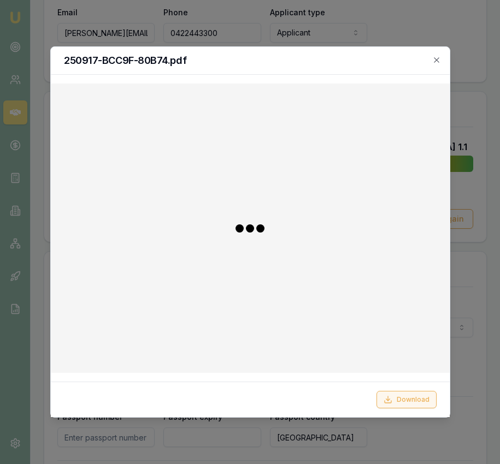
click at [403, 397] on button "Download" at bounding box center [406, 399] width 60 height 17
click at [485, 114] on div at bounding box center [250, 232] width 500 height 464
